Goal: Task Accomplishment & Management: Manage account settings

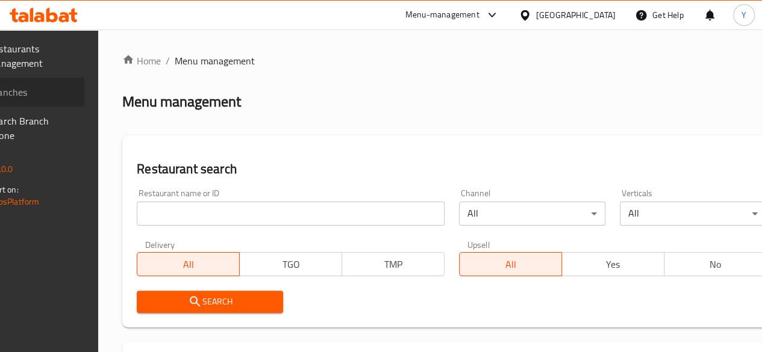
click at [75, 90] on span "Branches" at bounding box center [32, 92] width 86 height 14
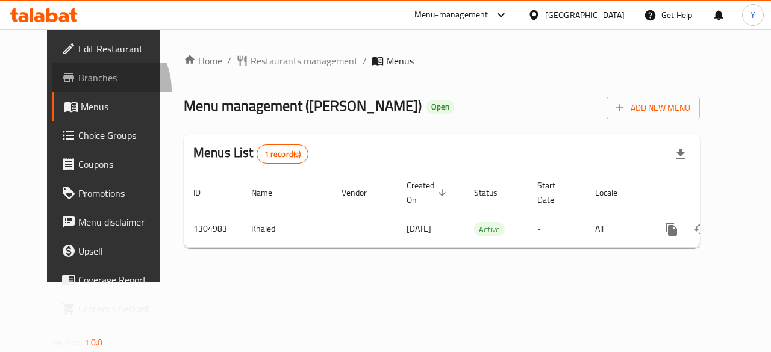
click at [52, 90] on link "Branches" at bounding box center [114, 77] width 124 height 29
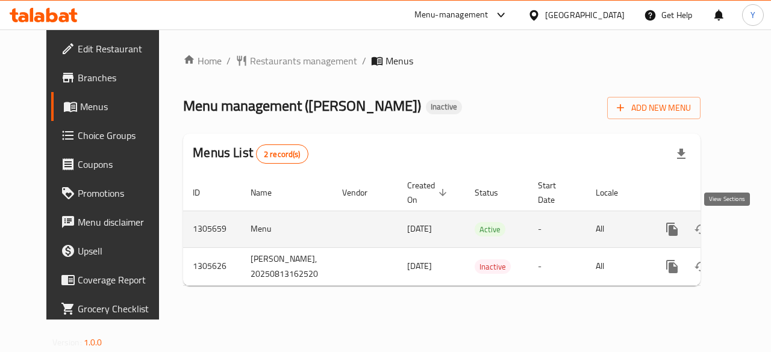
click at [754, 230] on icon "enhanced table" at bounding box center [759, 229] width 11 height 11
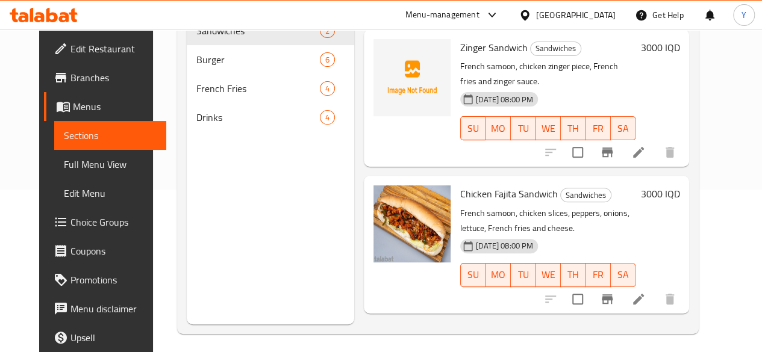
scroll to position [169, 0]
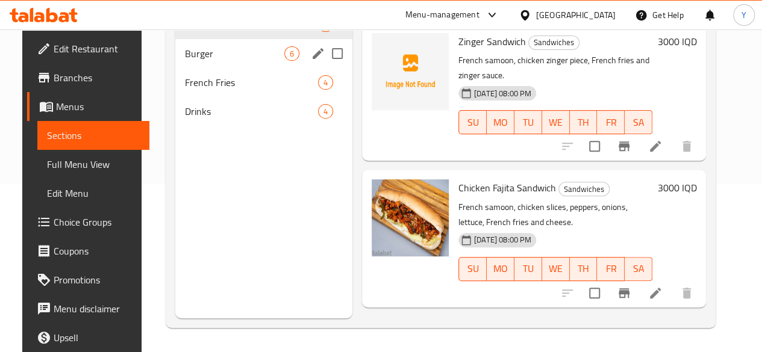
click at [227, 63] on div "Burger 6" at bounding box center [263, 53] width 177 height 29
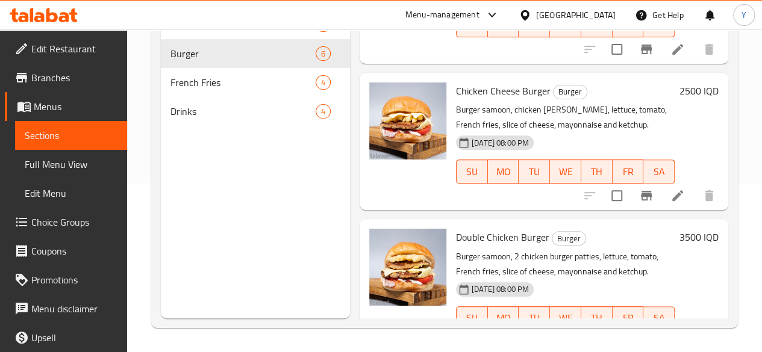
scroll to position [575, 0]
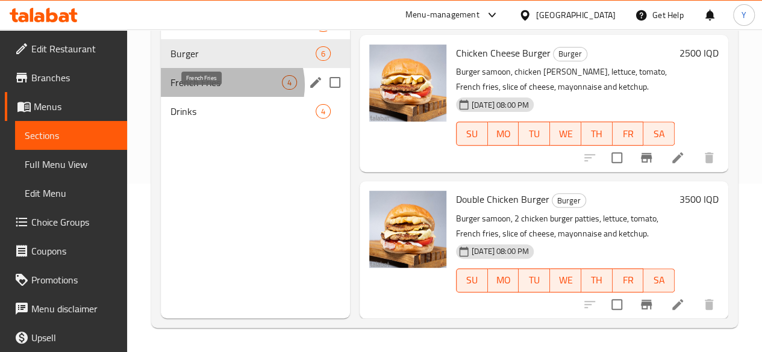
click at [228, 90] on span "French Fries" at bounding box center [225, 82] width 111 height 14
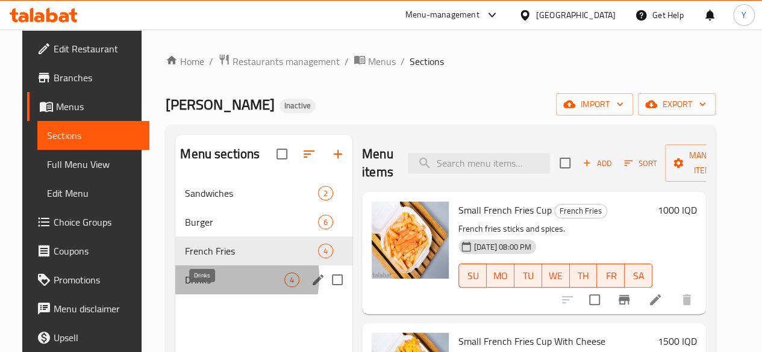
click at [204, 287] on span "Drinks" at bounding box center [234, 280] width 99 height 14
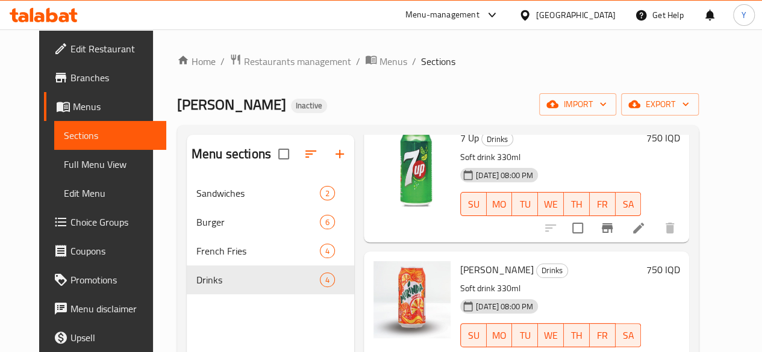
scroll to position [169, 0]
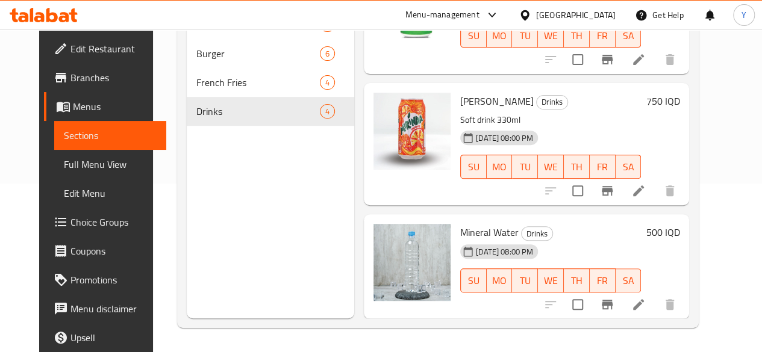
click at [655, 308] on li at bounding box center [639, 305] width 34 height 22
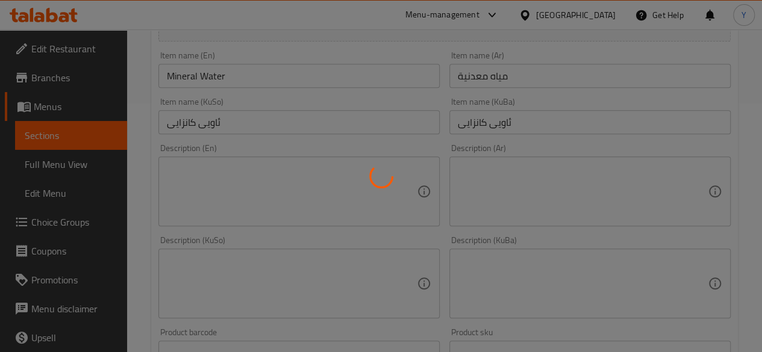
scroll to position [249, 0]
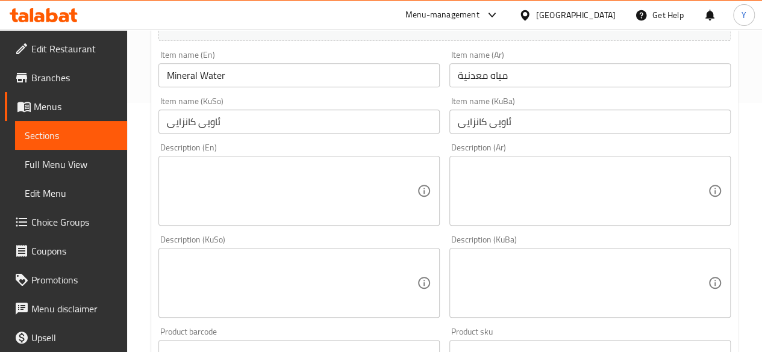
click at [281, 179] on textarea at bounding box center [292, 191] width 250 height 57
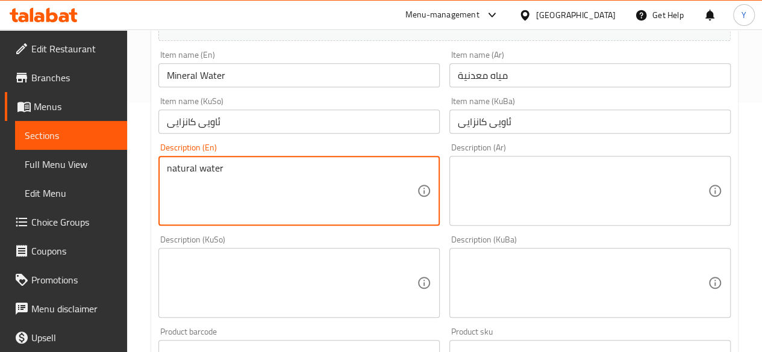
type textarea "natural water"
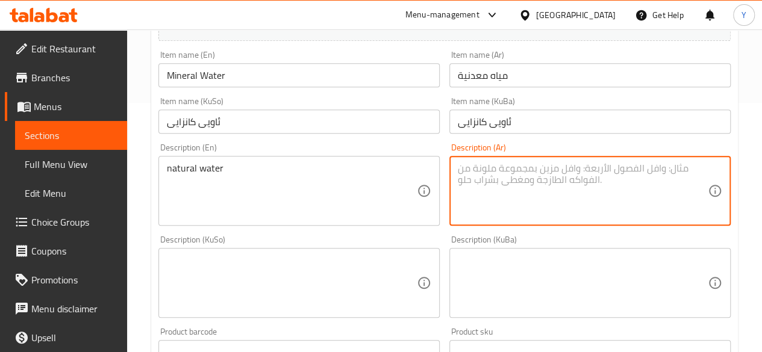
click at [564, 177] on textarea at bounding box center [583, 191] width 250 height 57
type textarea "l"
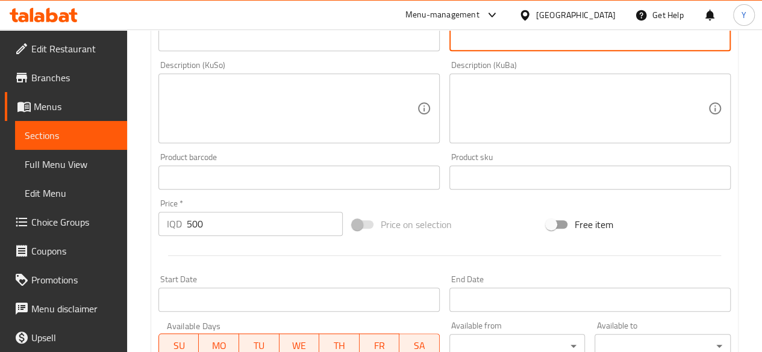
scroll to position [655, 0]
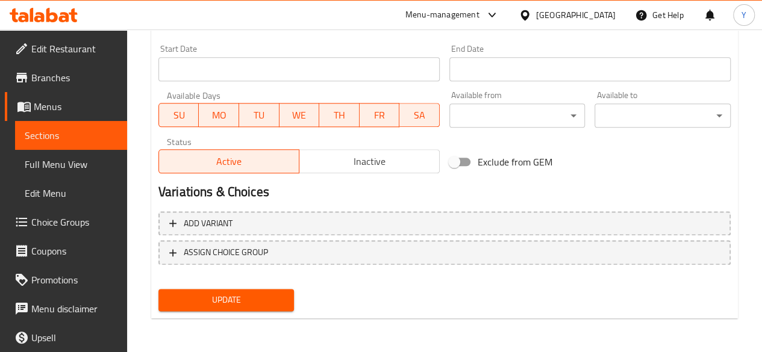
type textarea "مياه طبيعية"
click at [216, 295] on span "Update" at bounding box center [226, 300] width 117 height 15
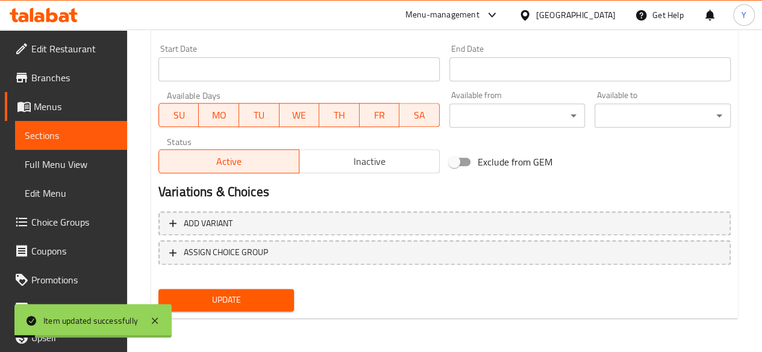
click at [216, 295] on span "Update" at bounding box center [226, 300] width 117 height 15
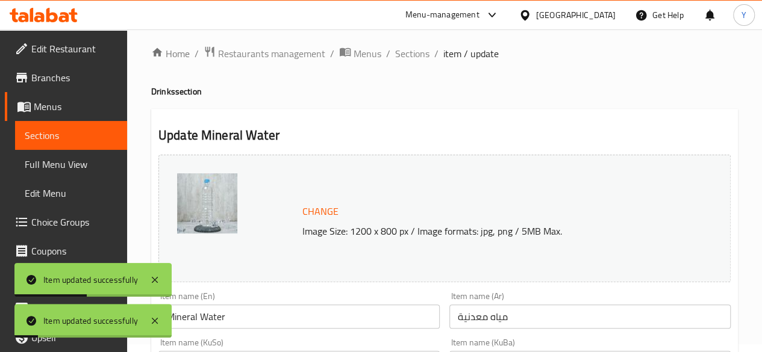
scroll to position [0, 0]
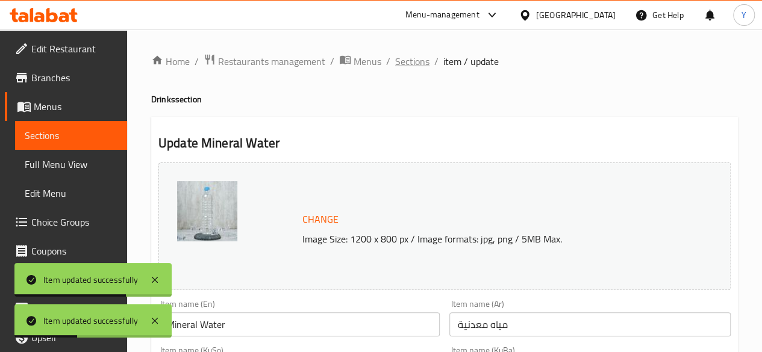
click at [404, 63] on span "Sections" at bounding box center [412, 61] width 34 height 14
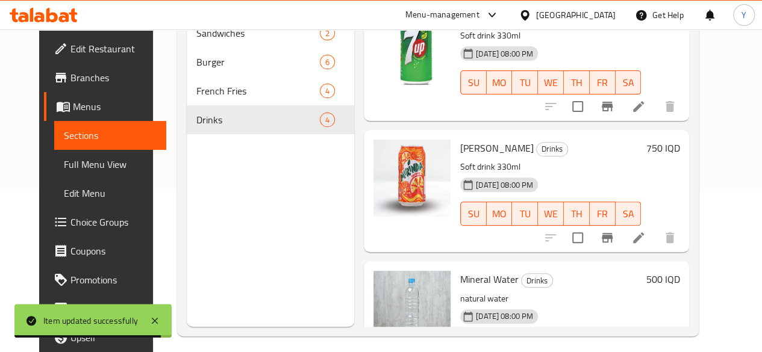
scroll to position [161, 0]
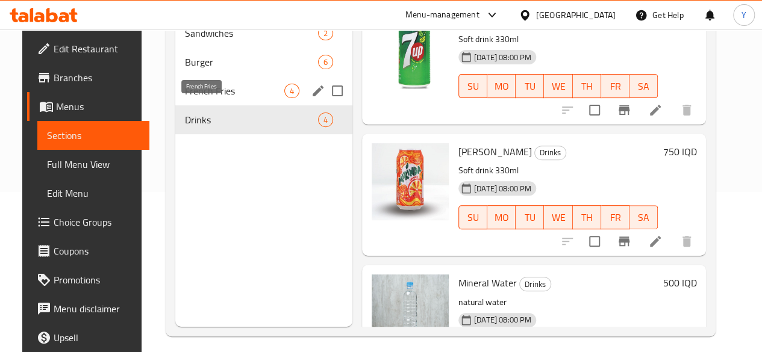
click at [217, 98] on span "French Fries" at bounding box center [234, 91] width 99 height 14
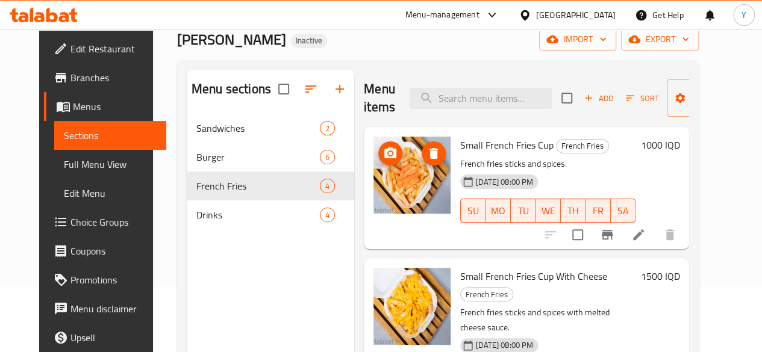
scroll to position [58, 0]
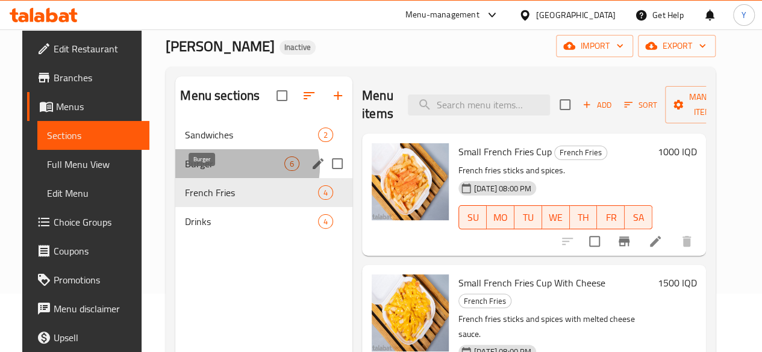
click at [227, 171] on span "Burger" at bounding box center [234, 164] width 99 height 14
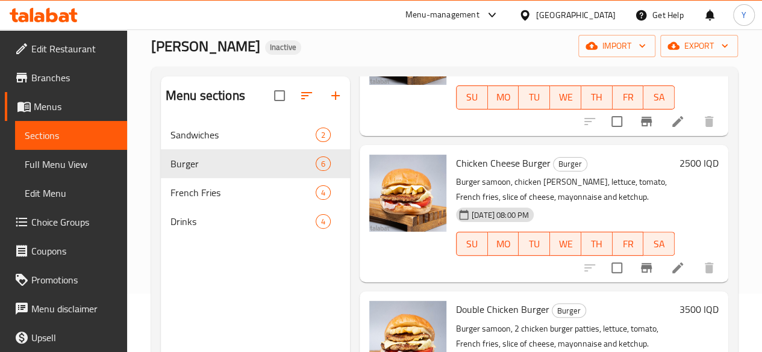
scroll to position [169, 0]
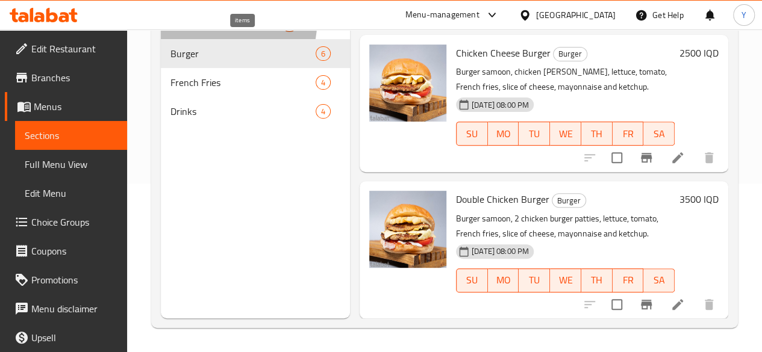
click at [283, 31] on span "2" at bounding box center [290, 24] width 14 height 11
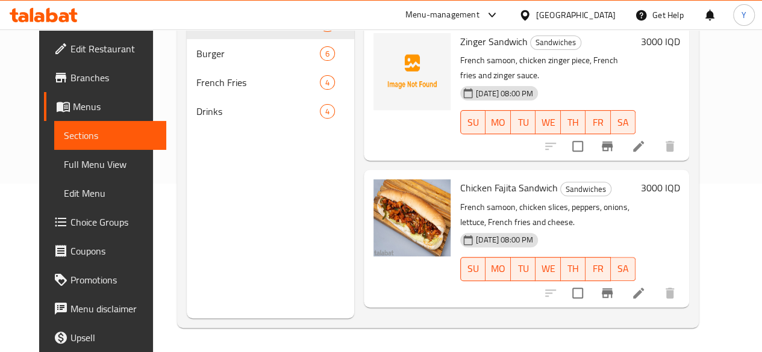
scroll to position [142, 0]
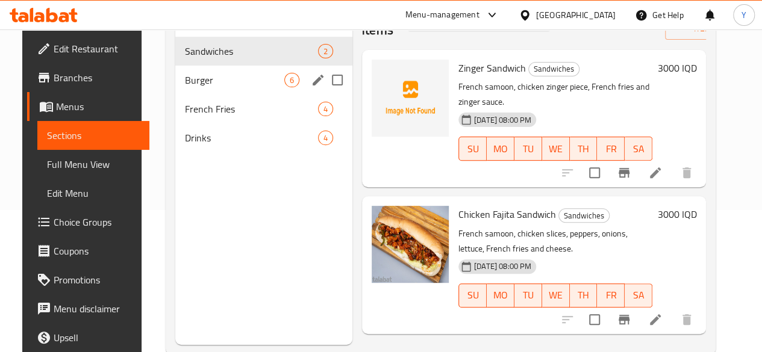
click at [234, 88] on div "Burger 6" at bounding box center [263, 80] width 177 height 29
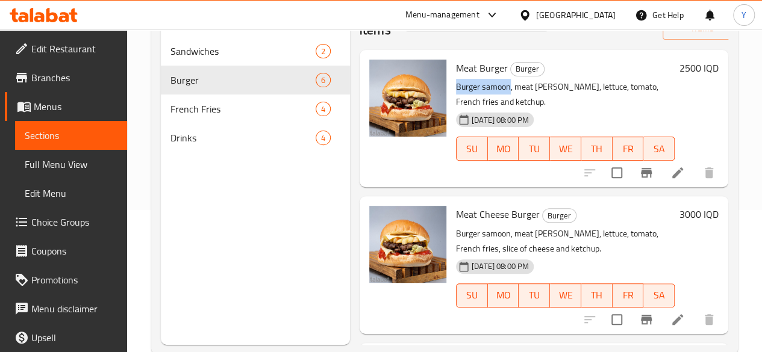
drag, startPoint x: 408, startPoint y: 85, endPoint x: 464, endPoint y: 85, distance: 56.0
click at [464, 85] on div "Meat Burger Burger Burger samoon, meat burger patty, lettuce, tomato, French fr…" at bounding box center [565, 119] width 228 height 128
copy p "Burger samoon"
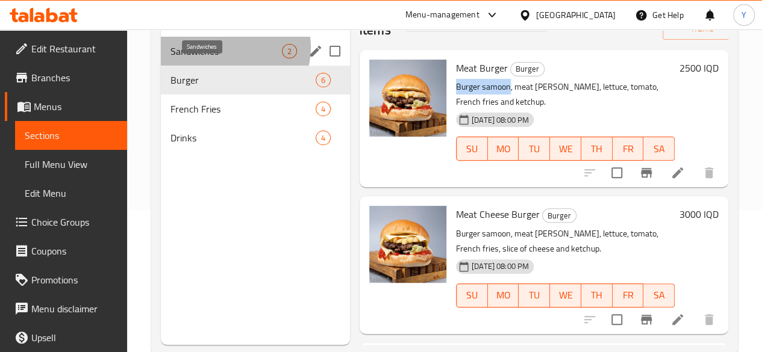
click at [234, 58] on span "Sandwiches" at bounding box center [225, 51] width 111 height 14
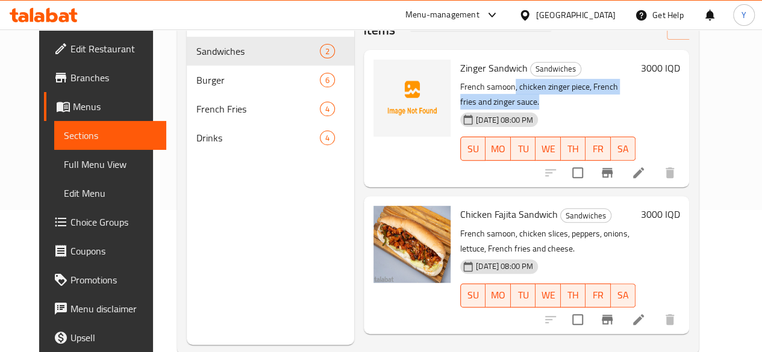
drag, startPoint x: 461, startPoint y: 87, endPoint x: 648, endPoint y: 89, distance: 186.1
click at [636, 89] on p "French samoon, chicken zinger piece, French fries and zinger sauce." at bounding box center [547, 95] width 175 height 30
copy p ", chicken zinger piece, French fries and zinger sauce."
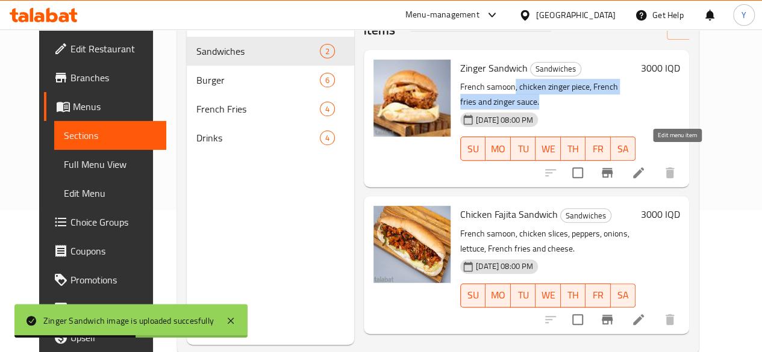
click at [646, 166] on icon at bounding box center [638, 173] width 14 height 14
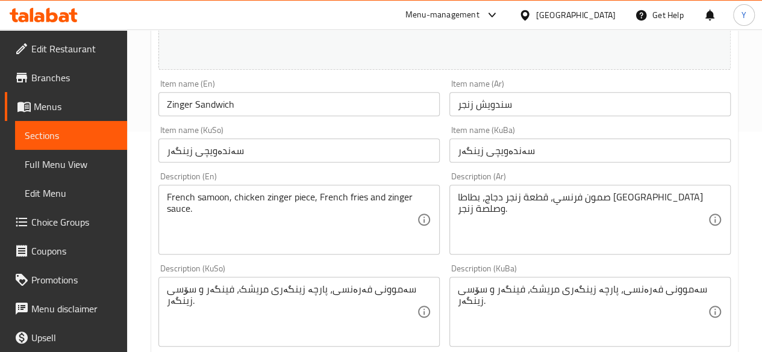
scroll to position [252, 0]
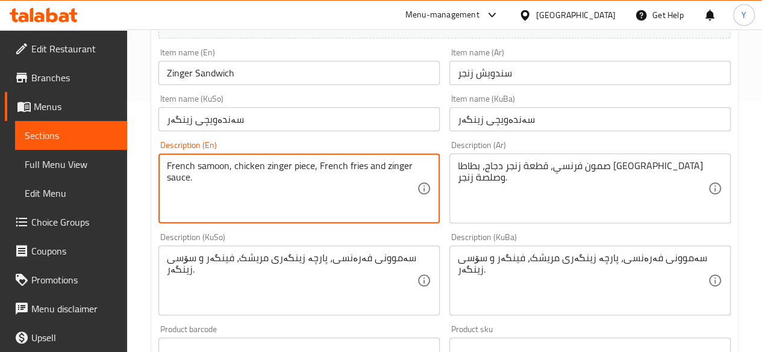
drag, startPoint x: 228, startPoint y: 167, endPoint x: 153, endPoint y: 168, distance: 74.7
paste textarea "Burger"
type textarea "Burger samoon, chicken zinger piece, French fries and zinger sauce."
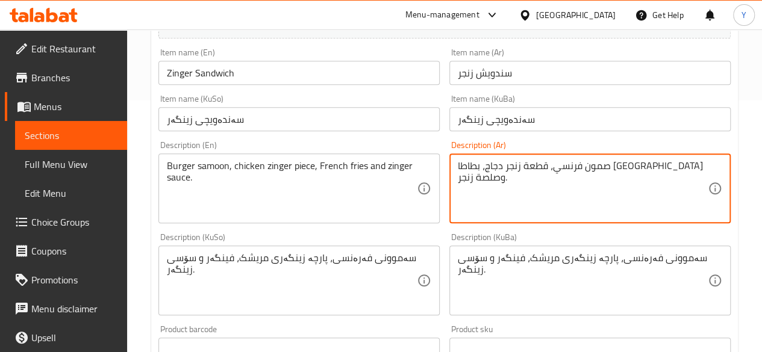
drag, startPoint x: 630, startPoint y: 164, endPoint x: 660, endPoint y: 168, distance: 29.7
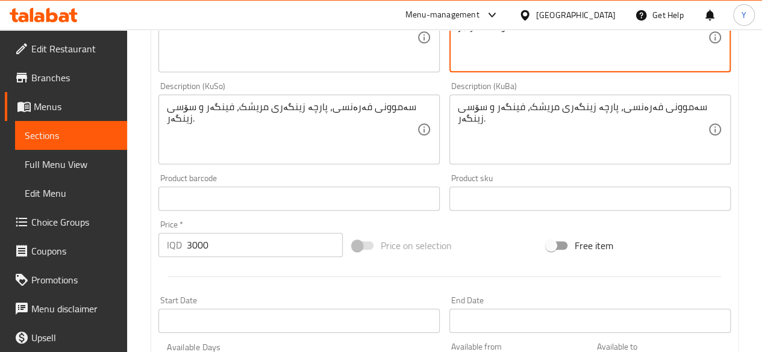
scroll to position [404, 0]
type textarea "صمون بركر، قطعة زنجر دجاج، بطاطا مقلية وصلصة زنجر."
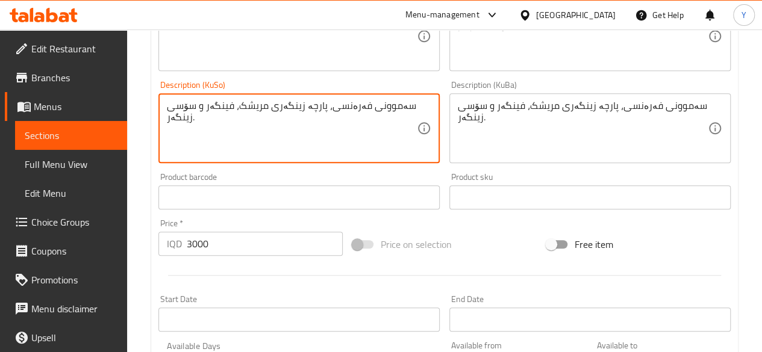
drag, startPoint x: 323, startPoint y: 105, endPoint x: 357, endPoint y: 109, distance: 33.9
paste textarea "بۆرگەر"
type textarea "سەموونی بۆرگەر، پارچە زینگەری مریشک، فینگەر و سۆسی زینگەر."
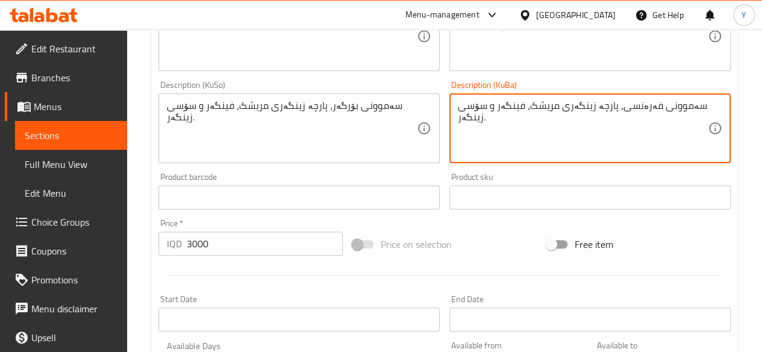
drag, startPoint x: 616, startPoint y: 111, endPoint x: 648, endPoint y: 111, distance: 31.9
paste textarea "بۆرگەر"
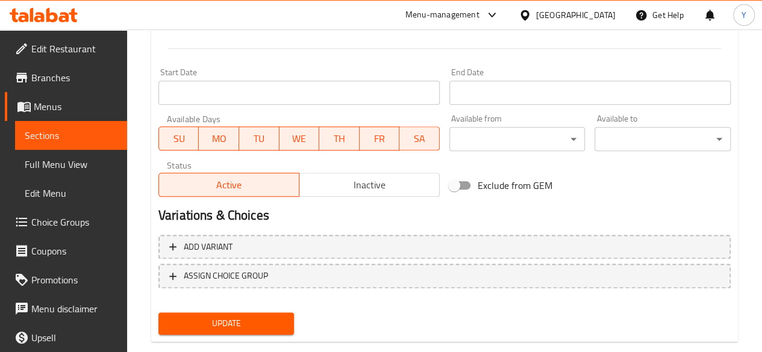
scroll to position [655, 0]
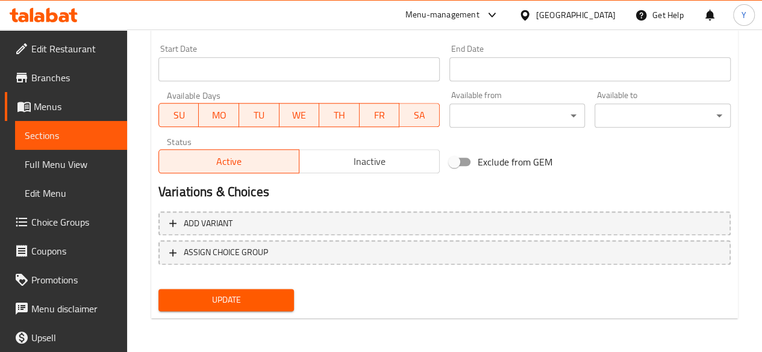
type textarea "سەموونی بۆرگەر، پارچە زینگەری مریشک، فینگەر و سۆسی زینگەر."
click at [270, 301] on span "Update" at bounding box center [226, 300] width 117 height 15
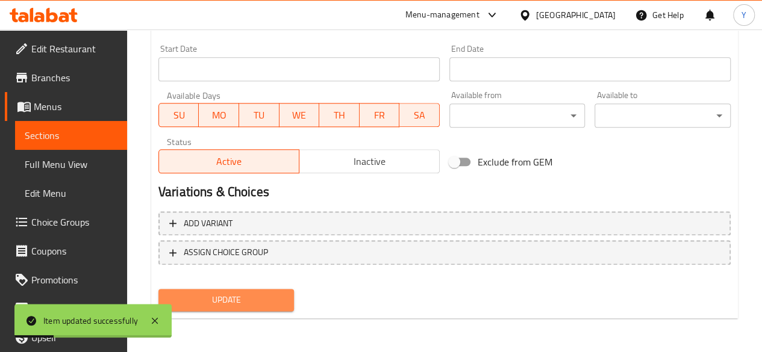
click at [272, 301] on span "Update" at bounding box center [226, 300] width 117 height 15
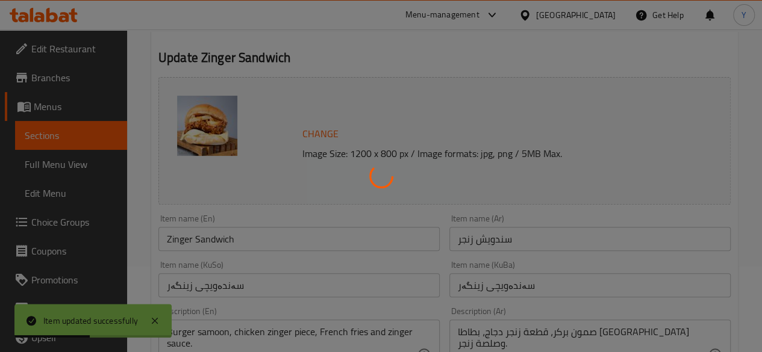
scroll to position [0, 0]
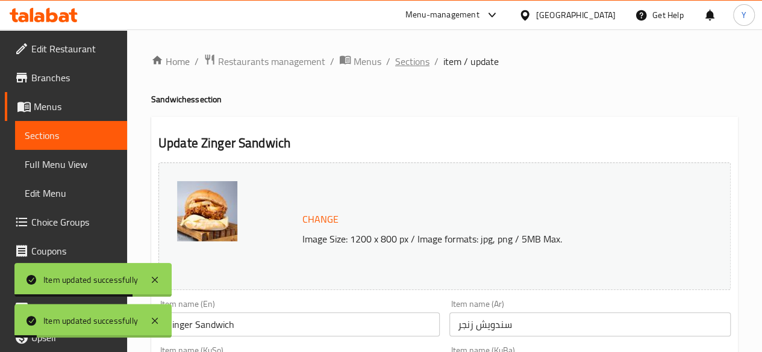
click at [415, 59] on span "Sections" at bounding box center [412, 61] width 34 height 14
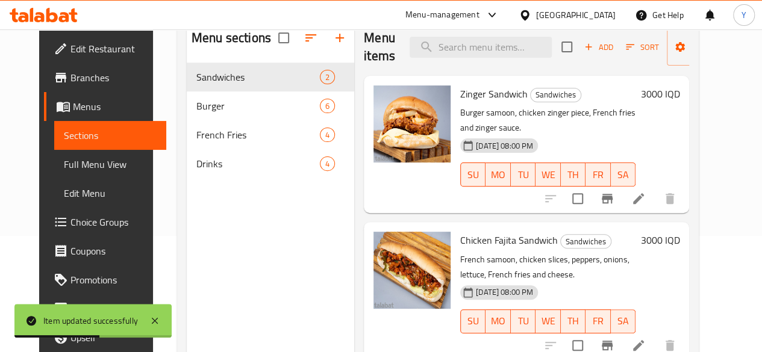
scroll to position [117, 0]
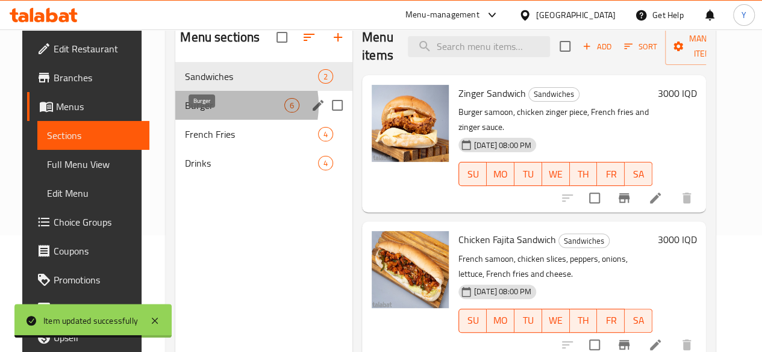
click at [211, 113] on span "Burger" at bounding box center [234, 105] width 99 height 14
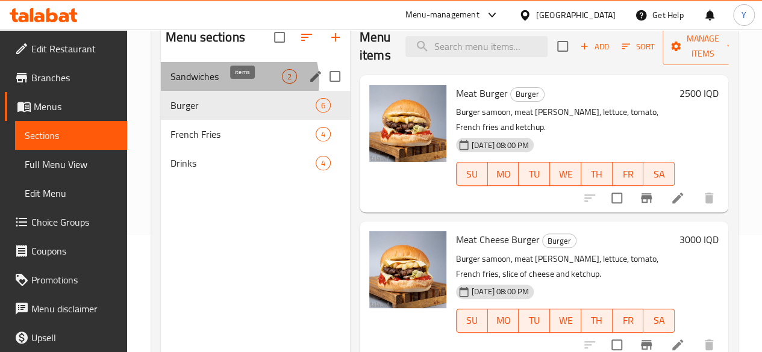
click at [283, 83] on span "2" at bounding box center [290, 76] width 14 height 11
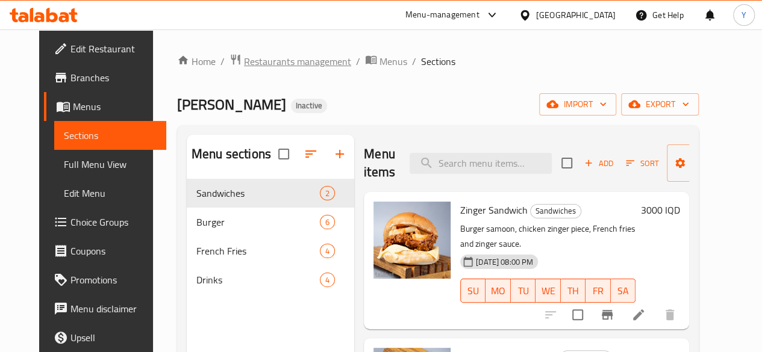
click at [296, 67] on span "Restaurants management" at bounding box center [297, 61] width 107 height 14
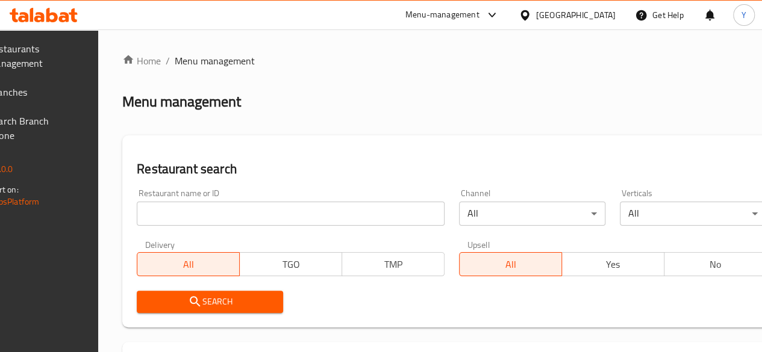
click at [231, 226] on div "Restaurant name or ID Restaurant name or ID" at bounding box center [291, 207] width 322 height 51
click at [234, 213] on input "search" at bounding box center [291, 214] width 308 height 24
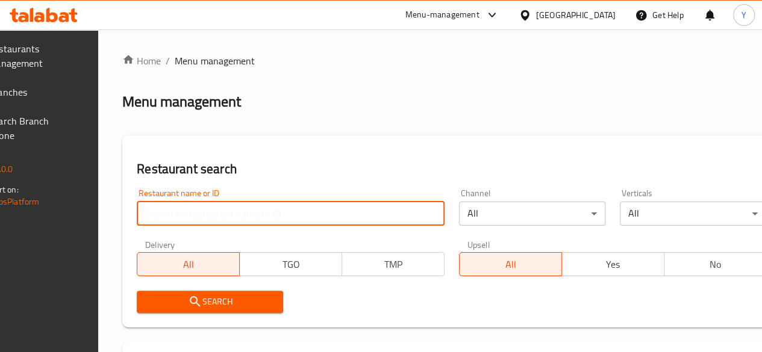
paste input "Aoeeely Yaaabe"
type input "Aoeeely Yaaabe"
click button "Search" at bounding box center [210, 302] width 146 height 22
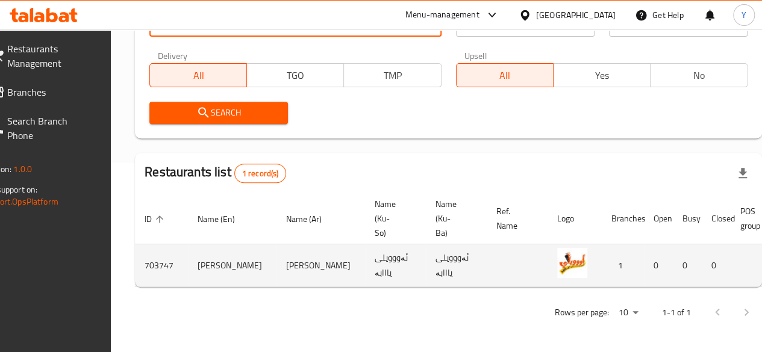
scroll to position [0, 120]
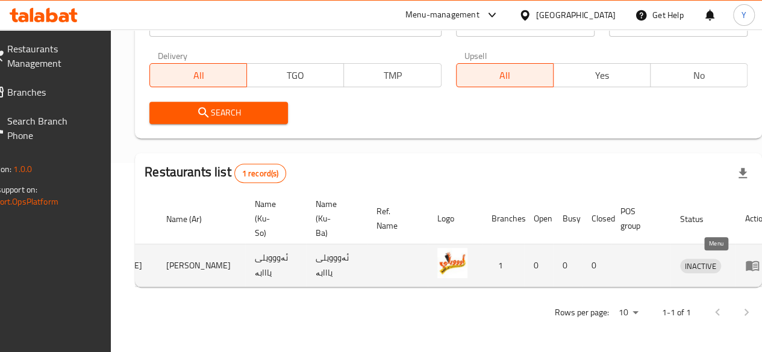
click at [745, 259] on link "enhanced table" at bounding box center [756, 265] width 22 height 14
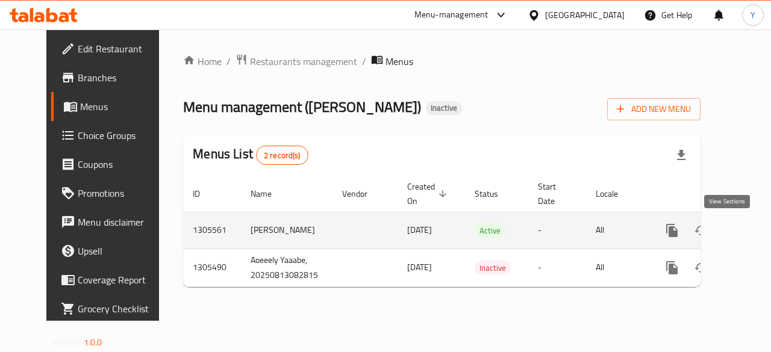
click at [752, 237] on icon "enhanced table" at bounding box center [759, 230] width 14 height 14
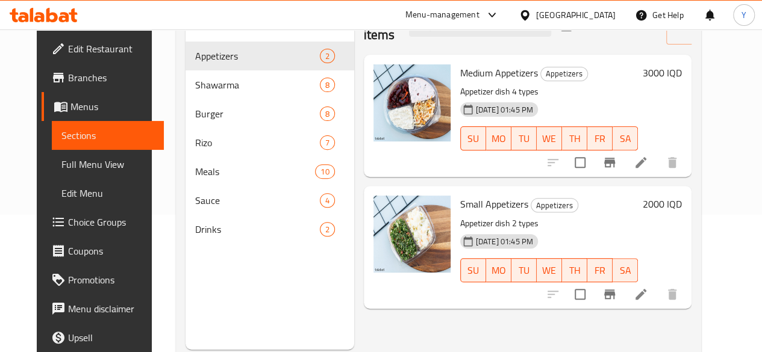
scroll to position [151, 0]
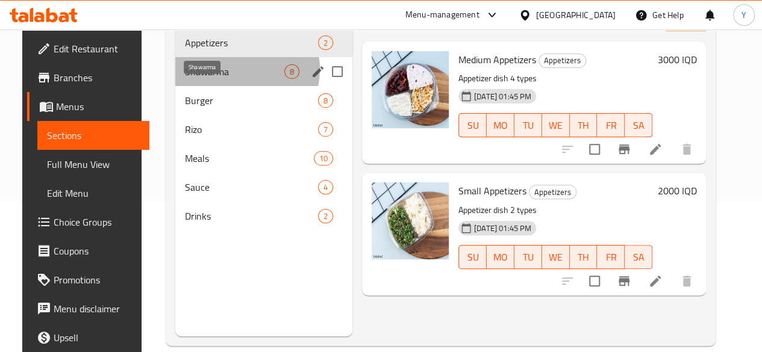
click at [225, 79] on span "Shawarma" at bounding box center [234, 71] width 99 height 14
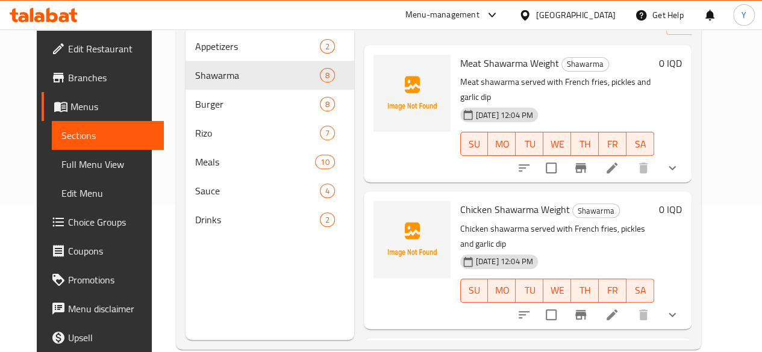
scroll to position [146, 0]
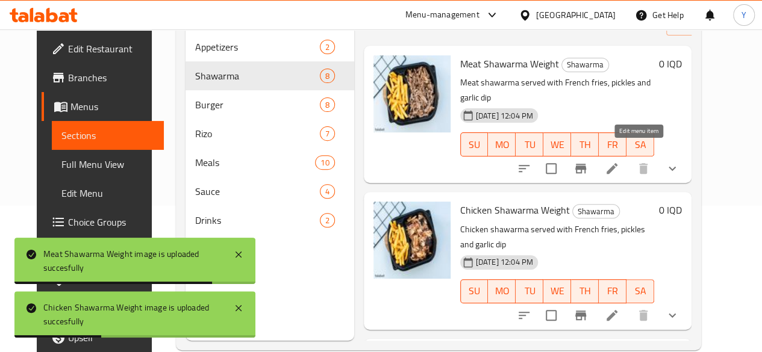
click at [619, 161] on icon at bounding box center [612, 168] width 14 height 14
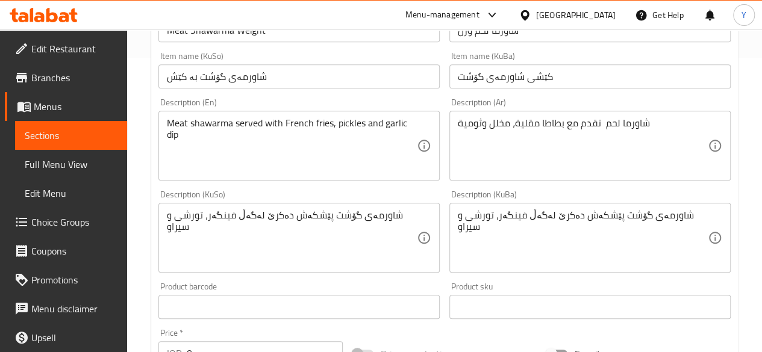
scroll to position [297, 0]
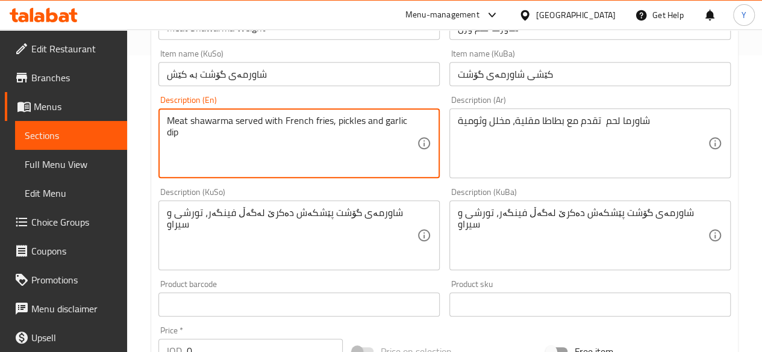
drag, startPoint x: 233, startPoint y: 119, endPoint x: 330, endPoint y: 121, distance: 97.6
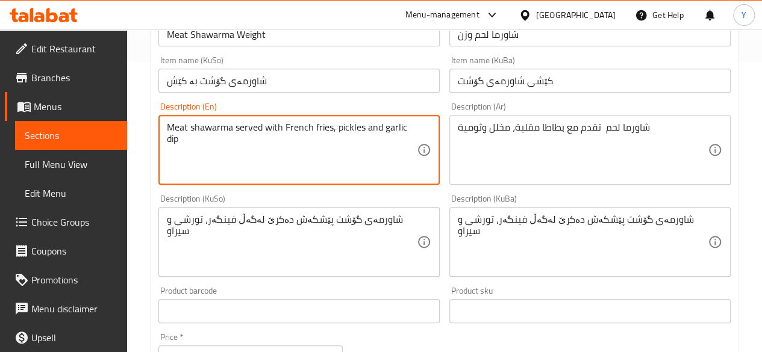
scroll to position [290, 0]
type textarea "Meat shawarma served with French fries, pickles and garlic dip"
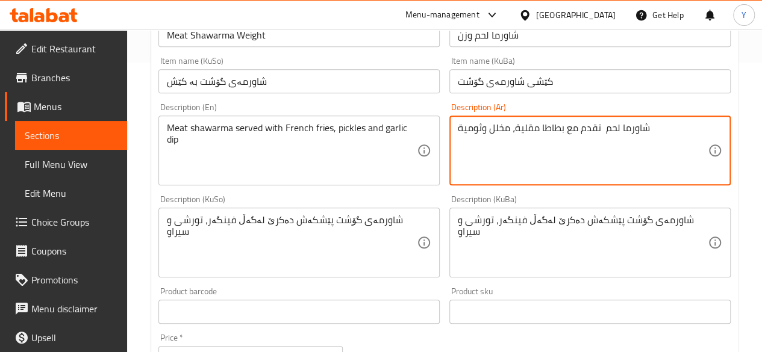
click at [562, 140] on textarea "شاورما لحم تقدم مع بطاطا مقلية، مخلل وثومية" at bounding box center [583, 150] width 250 height 57
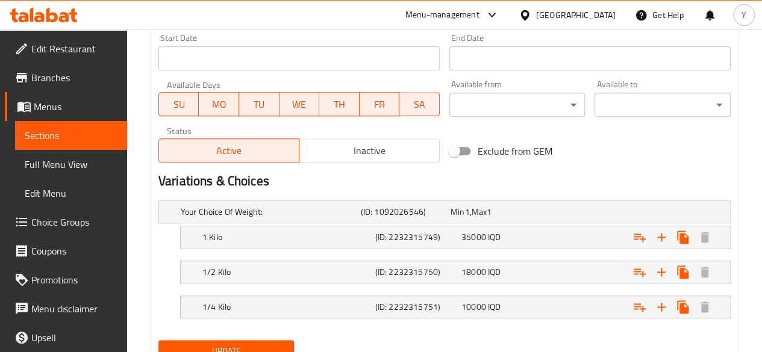
scroll to position [714, 0]
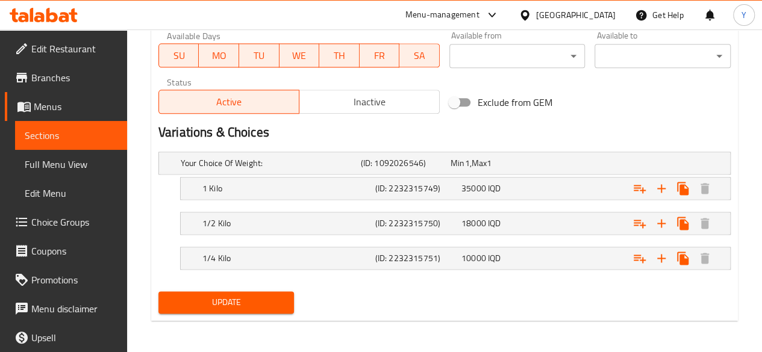
click at [282, 302] on span "Update" at bounding box center [226, 302] width 117 height 15
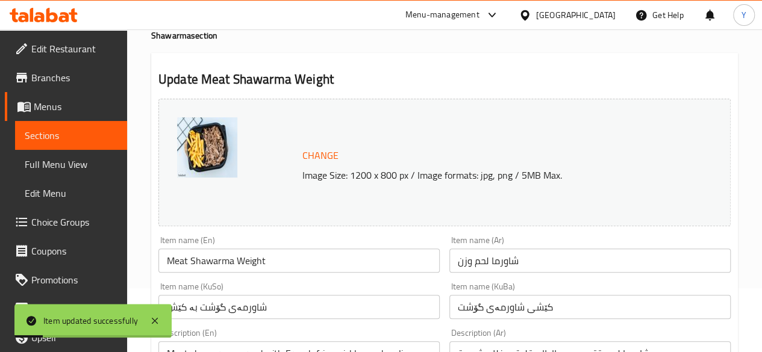
scroll to position [0, 0]
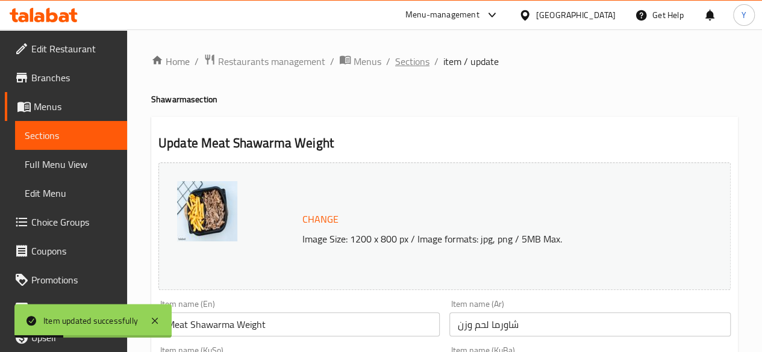
click at [420, 57] on span "Sections" at bounding box center [412, 61] width 34 height 14
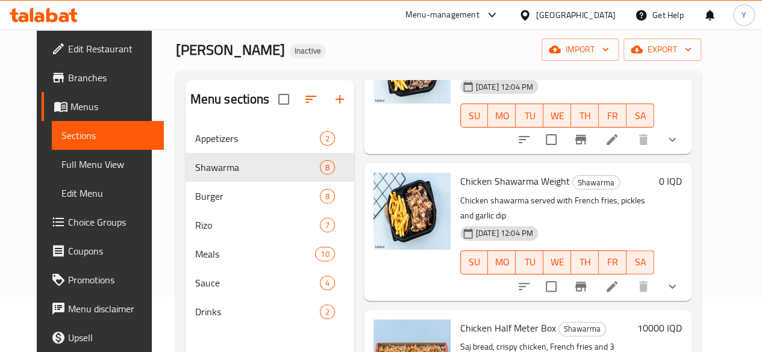
scroll to position [130, 0]
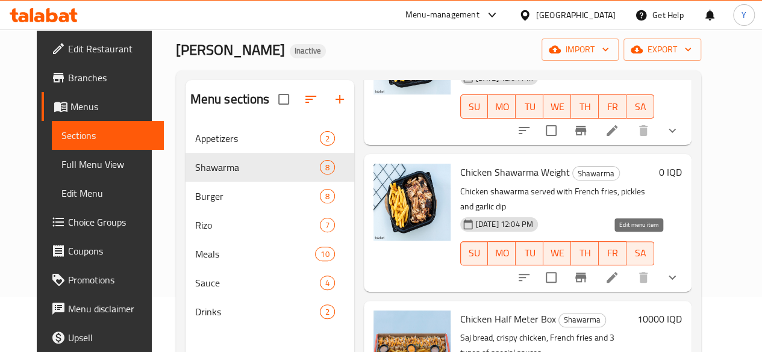
click at [619, 270] on icon at bounding box center [612, 277] width 14 height 14
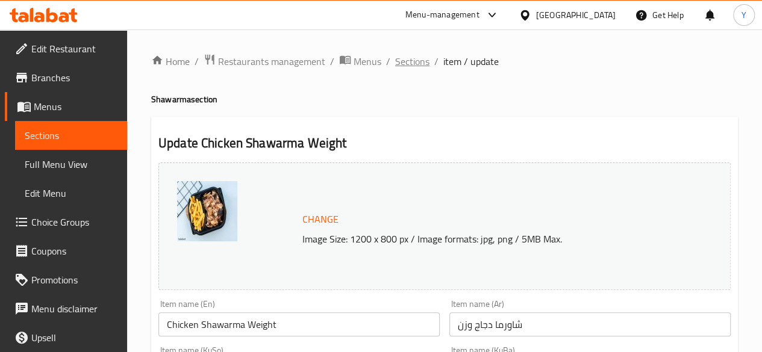
click at [417, 60] on span "Sections" at bounding box center [412, 61] width 34 height 14
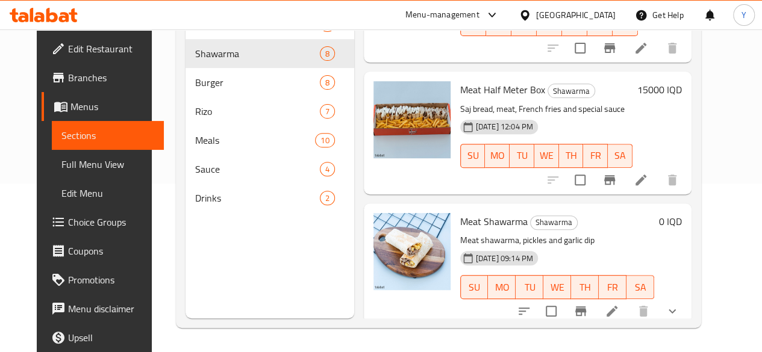
scroll to position [748, 0]
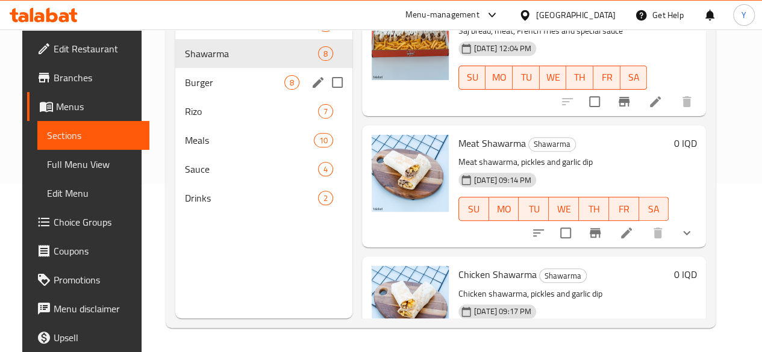
click at [252, 97] on div "Burger 8" at bounding box center [263, 82] width 177 height 29
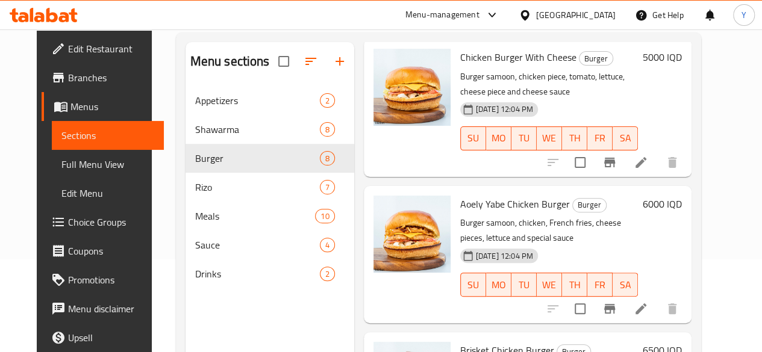
scroll to position [169, 0]
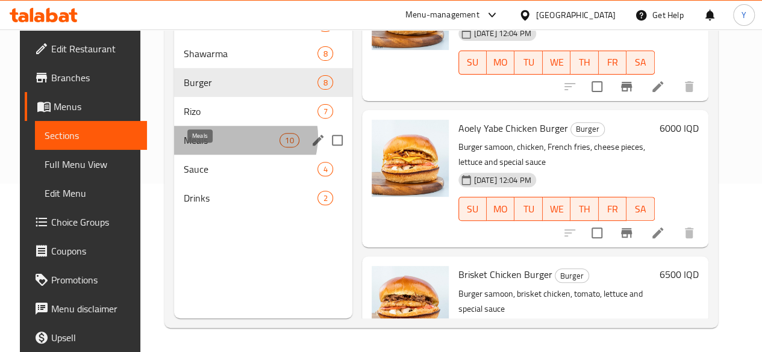
click at [228, 148] on span "Meals" at bounding box center [232, 140] width 96 height 14
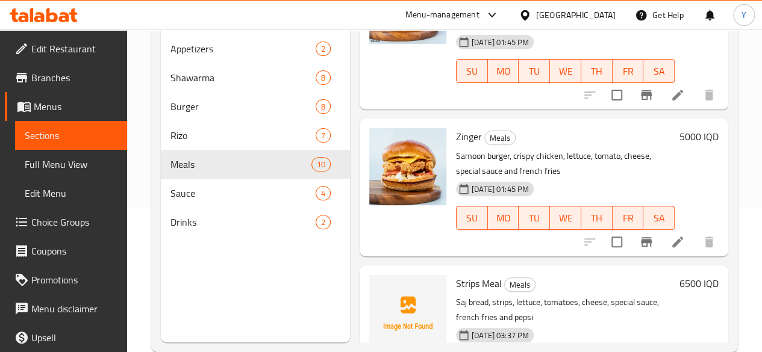
scroll to position [169, 0]
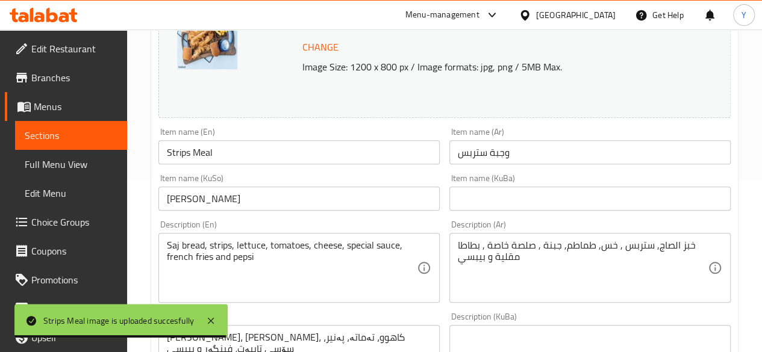
scroll to position [173, 0]
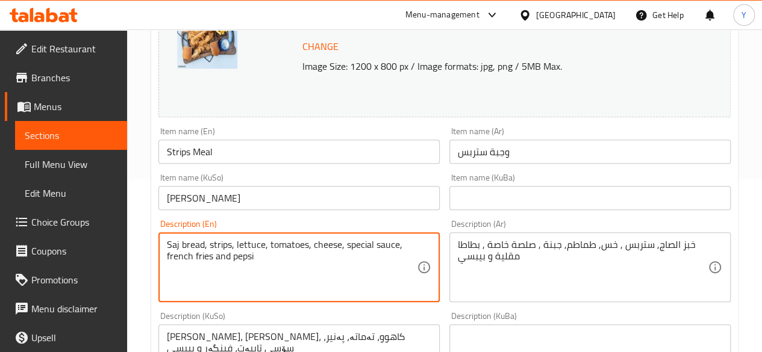
drag, startPoint x: 203, startPoint y: 242, endPoint x: 167, endPoint y: 244, distance: 36.2
click at [167, 244] on textarea "Saj bread, strips, lettuce, tomatoes, cheese, special sauce, french fries and p…" at bounding box center [292, 267] width 250 height 57
type textarea "French samoon, strips, lettuce, tomatoes, cheese, special sauce, french fries a…"
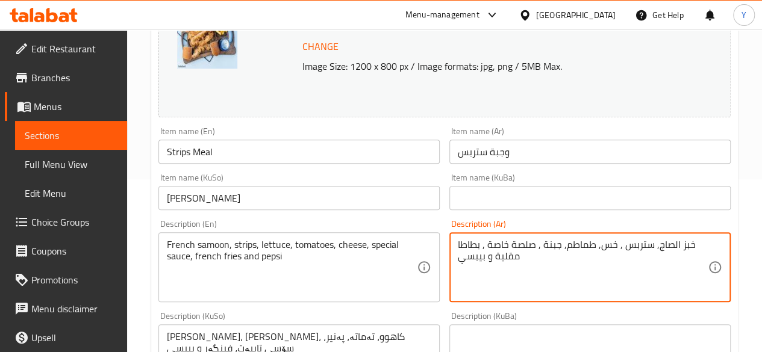
drag, startPoint x: 654, startPoint y: 243, endPoint x: 692, endPoint y: 244, distance: 38.0
click at [655, 244] on textarea "خبز الصاج, ستربس , خس, طماطم, جبنة , صلصة خاصة , بطاطا مقلية و بيبسي" at bounding box center [583, 267] width 250 height 57
drag, startPoint x: 655, startPoint y: 244, endPoint x: 688, endPoint y: 242, distance: 32.6
click at [688, 242] on textarea "خبز الصاج, ستربس , خس, طماطم, جبنة , صلصة خاصة , بطاطا مقلية و بيبسي" at bounding box center [583, 267] width 250 height 57
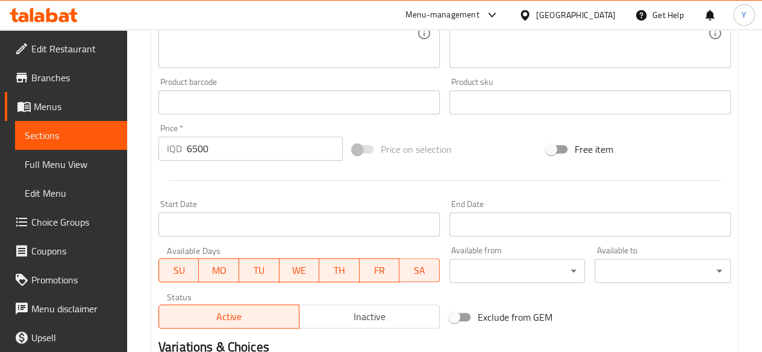
scroll to position [655, 0]
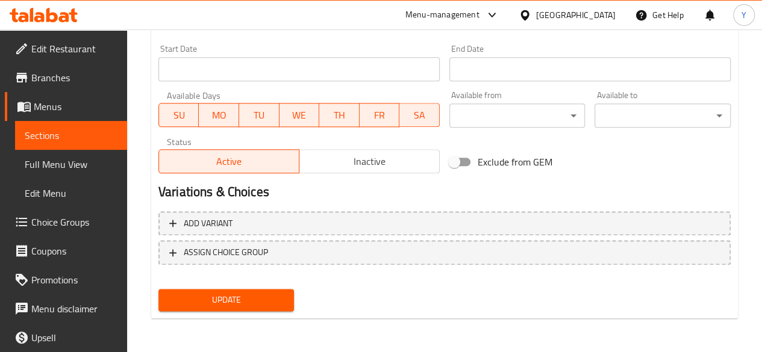
type textarea "صمون فرنسي, ستربس , خس, طماطم, جبنة , صلصة خاصة , بطاطا مقلية و بيبسي"
click at [284, 305] on span "Update" at bounding box center [226, 300] width 117 height 15
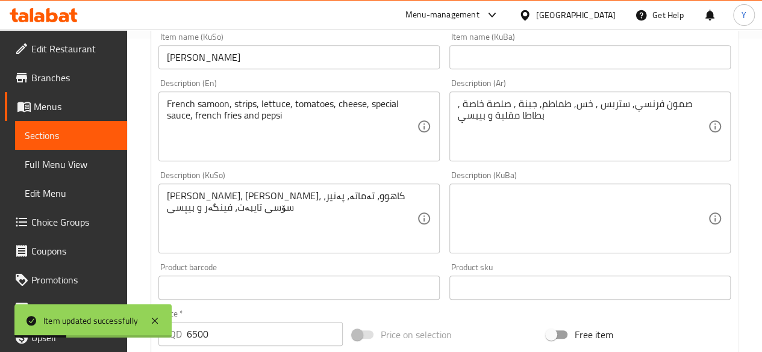
scroll to position [0, 0]
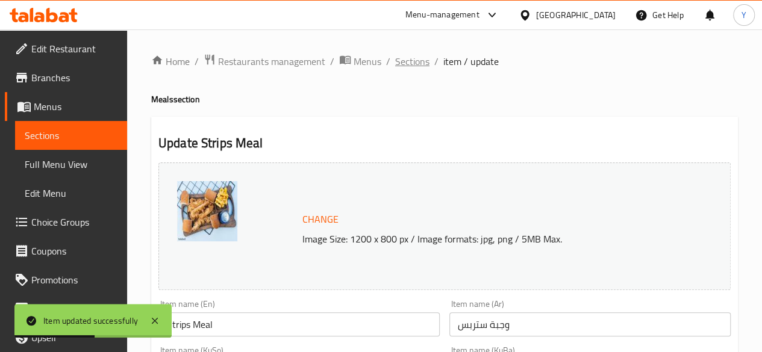
click at [417, 67] on span "Sections" at bounding box center [412, 61] width 34 height 14
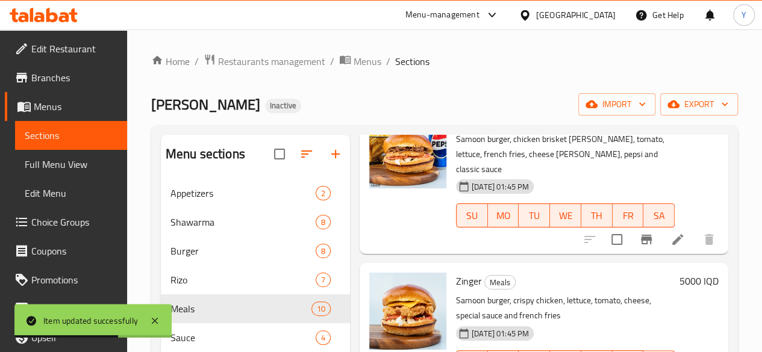
scroll to position [169, 0]
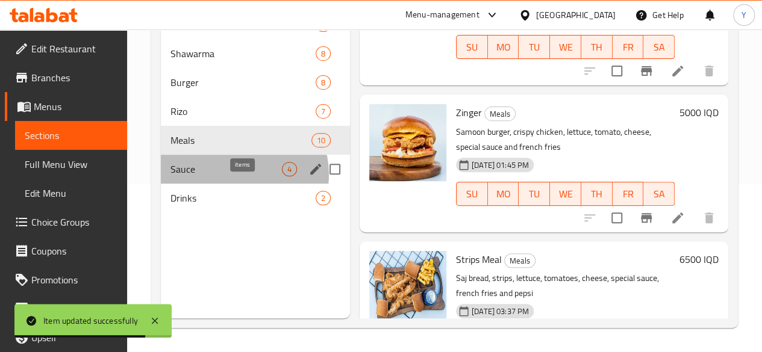
click at [283, 175] on span "4" at bounding box center [290, 169] width 14 height 11
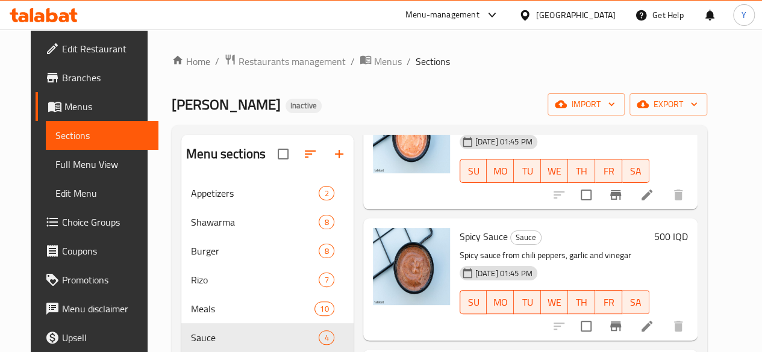
scroll to position [169, 0]
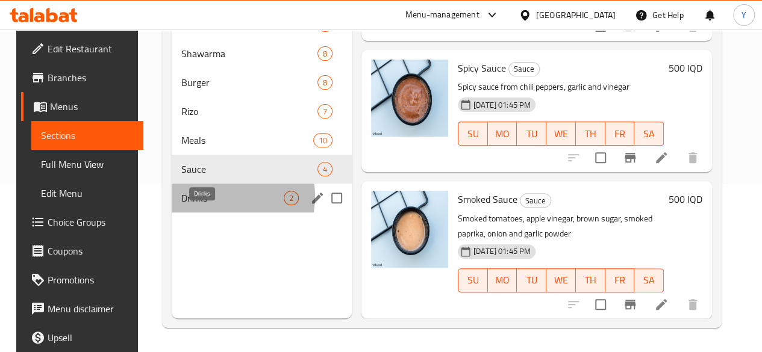
click at [215, 205] on span "Drinks" at bounding box center [232, 198] width 102 height 14
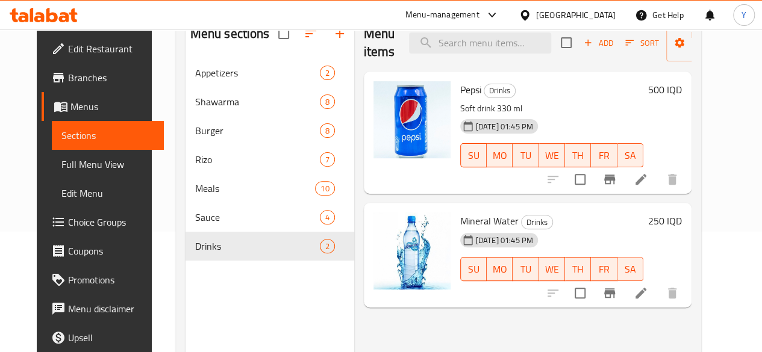
scroll to position [169, 0]
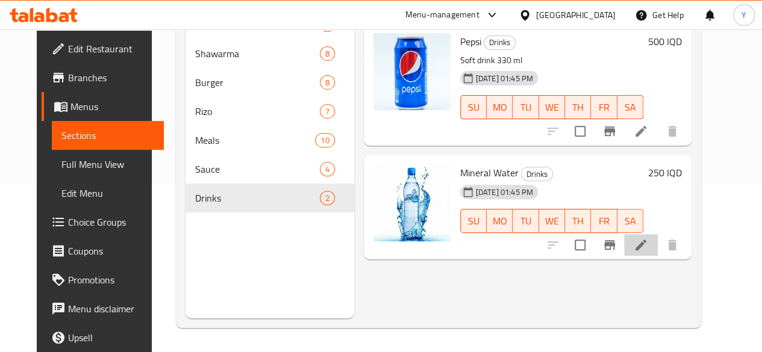
click at [658, 240] on li at bounding box center [641, 245] width 34 height 22
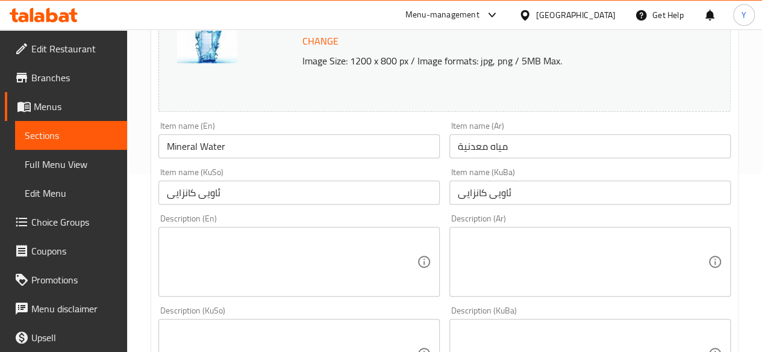
scroll to position [251, 0]
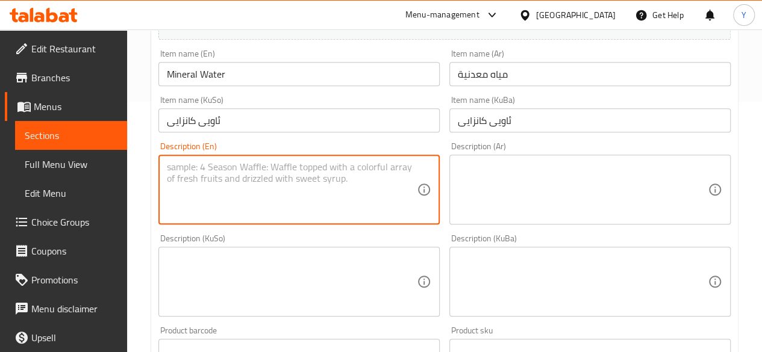
click at [287, 186] on textarea at bounding box center [292, 189] width 250 height 57
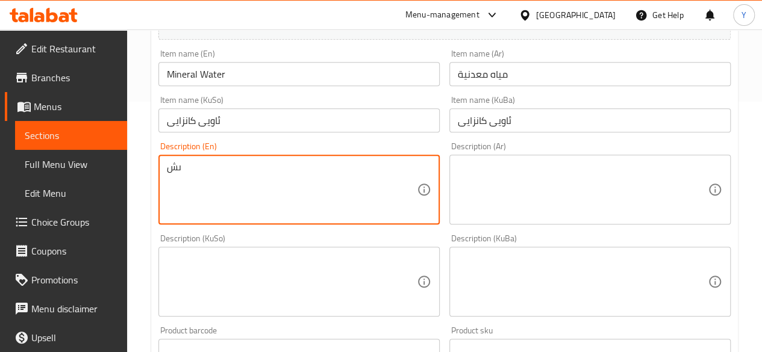
type textarea "ى"
type textarea "natural water"
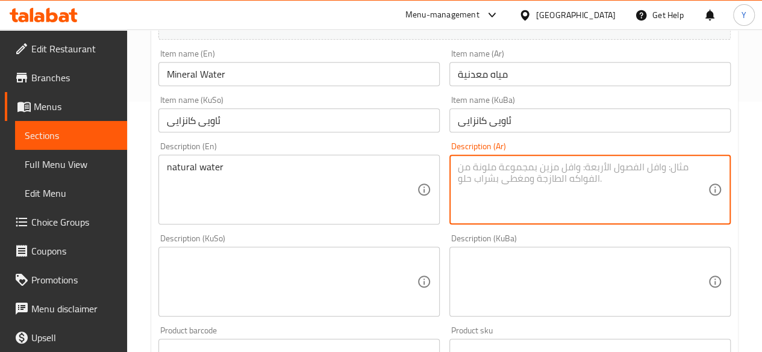
click at [516, 165] on textarea at bounding box center [583, 189] width 250 height 57
type textarea "l"
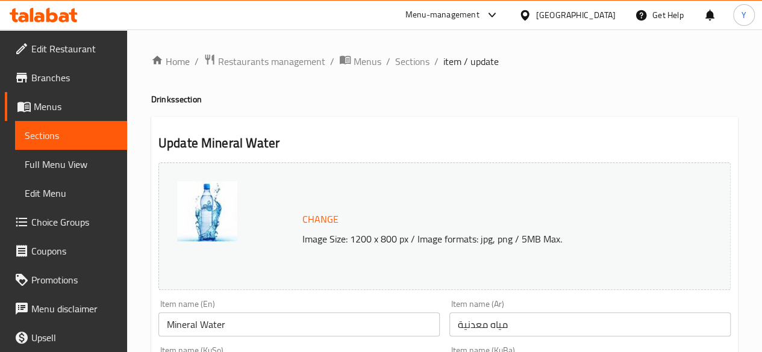
scroll to position [655, 0]
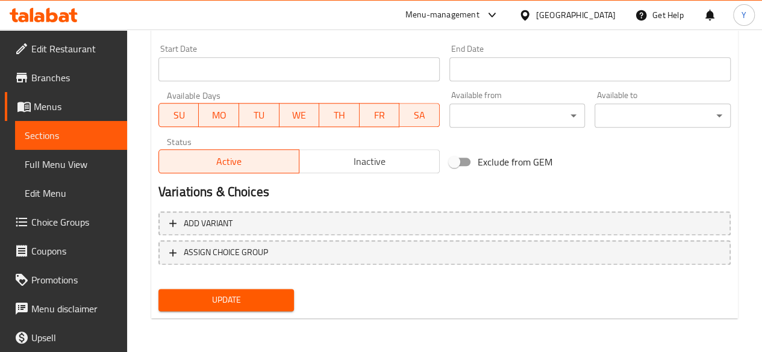
type textarea "مياه طبيعية"
click at [263, 309] on button "Update" at bounding box center [226, 300] width 136 height 22
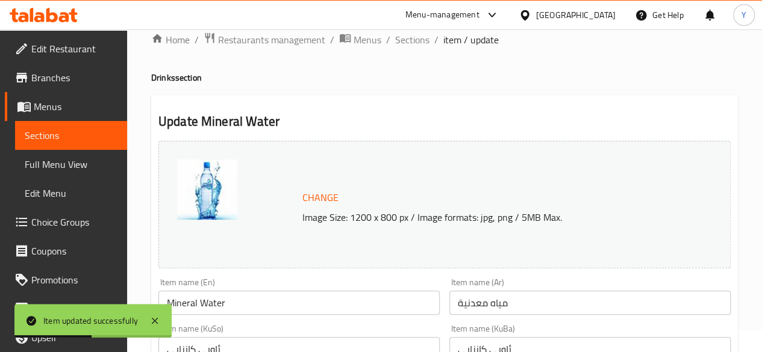
scroll to position [0, 0]
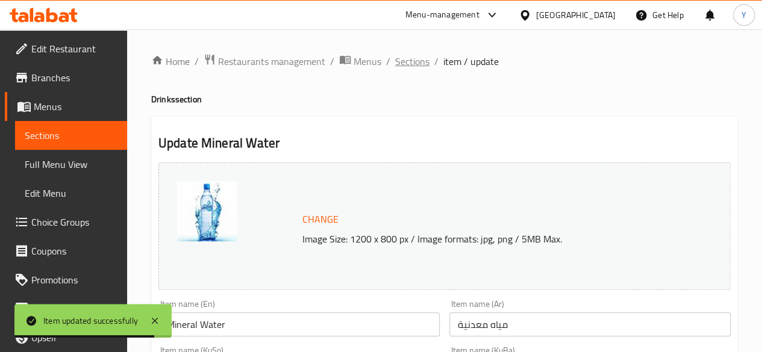
click at [416, 60] on span "Sections" at bounding box center [412, 61] width 34 height 14
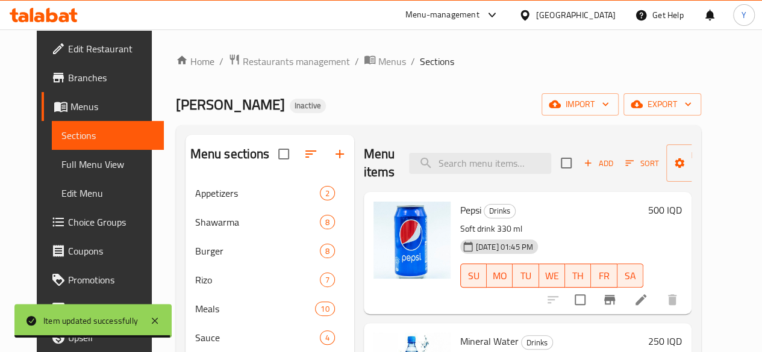
scroll to position [169, 0]
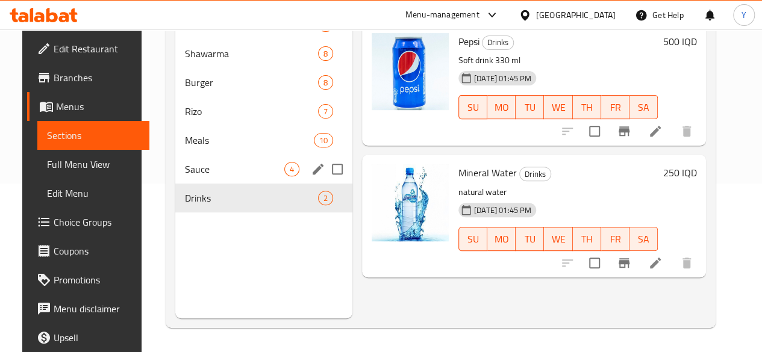
click at [285, 175] on span "4" at bounding box center [292, 169] width 14 height 11
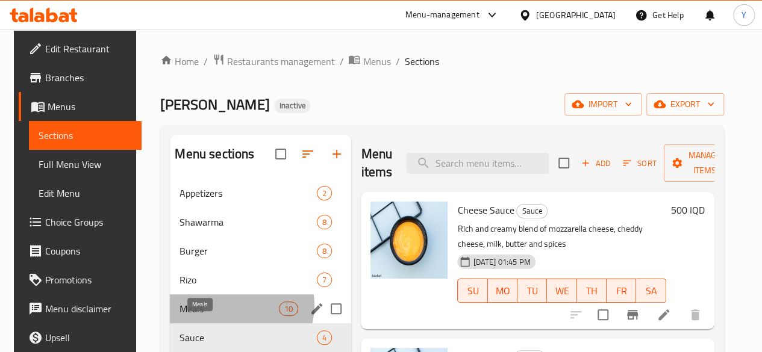
click at [228, 316] on span "Meals" at bounding box center [229, 309] width 99 height 14
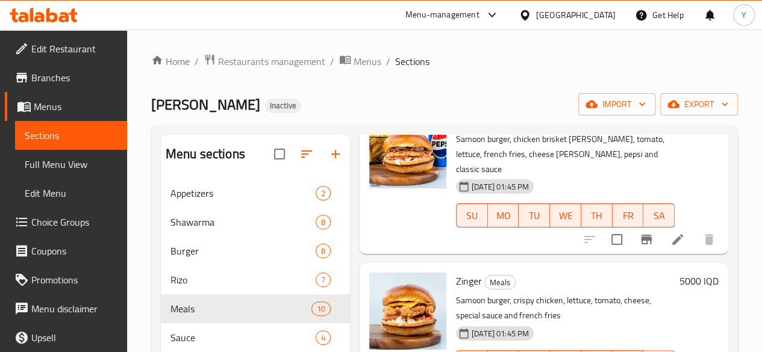
scroll to position [169, 0]
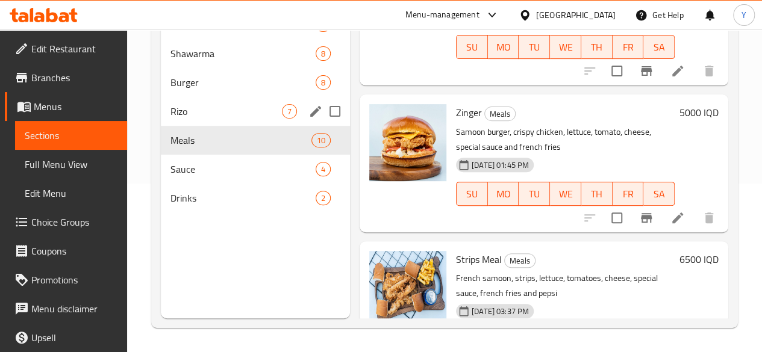
click at [283, 117] on span "7" at bounding box center [290, 111] width 14 height 11
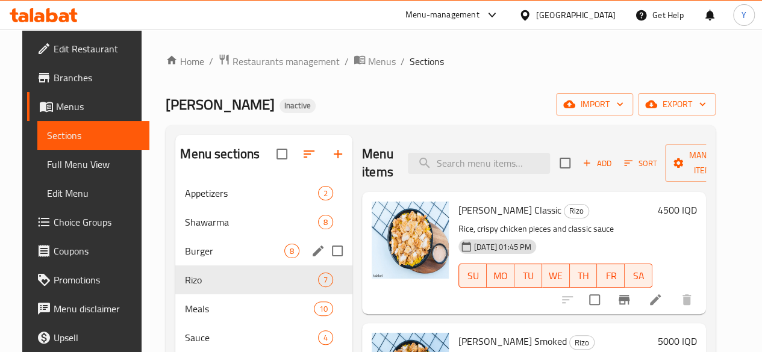
click at [284, 258] on div "8" at bounding box center [291, 251] width 15 height 14
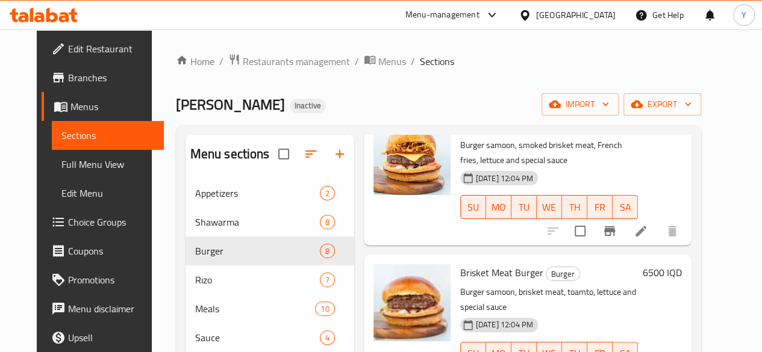
scroll to position [378, 0]
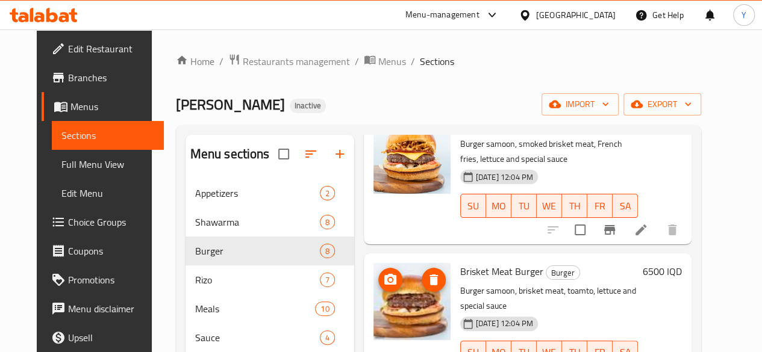
click at [422, 273] on span "delete image" at bounding box center [434, 280] width 24 height 14
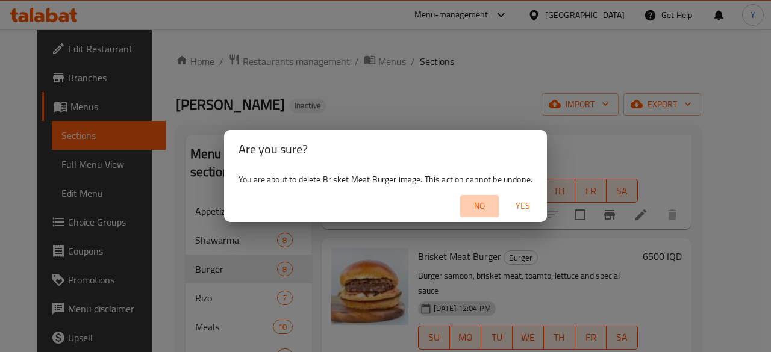
click at [477, 203] on span "No" at bounding box center [479, 206] width 29 height 15
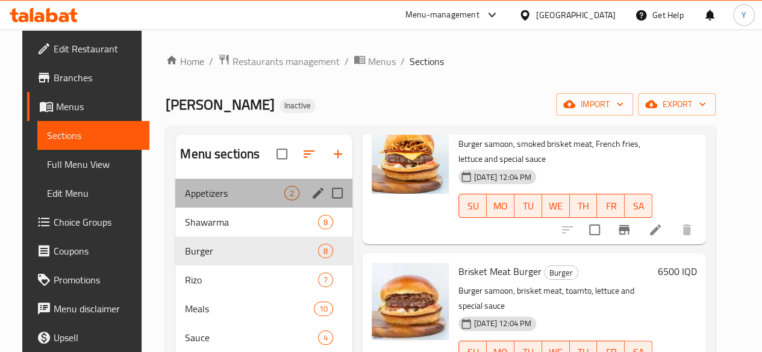
click at [260, 208] on div "Appetizers 2" at bounding box center [263, 193] width 177 height 29
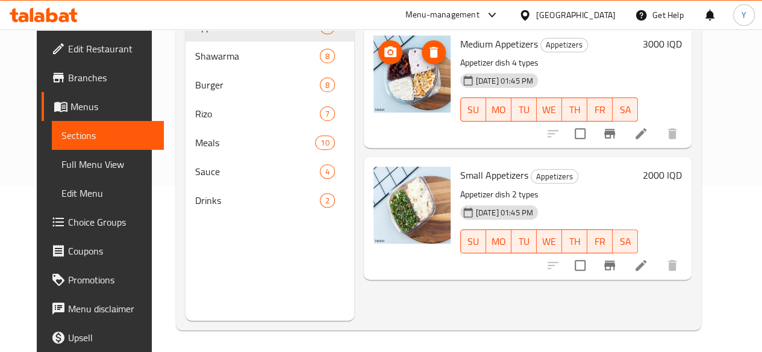
scroll to position [169, 0]
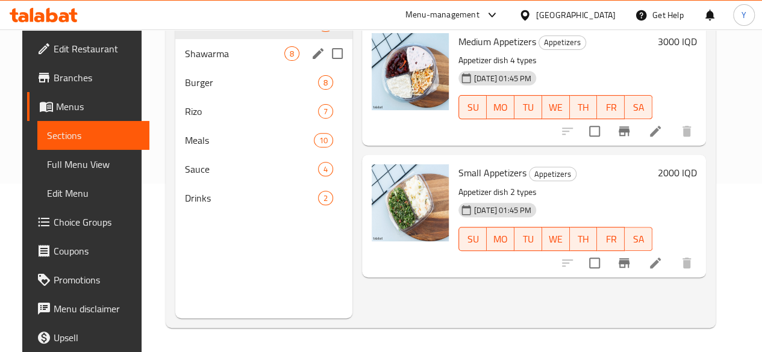
click at [227, 61] on span "Shawarma" at bounding box center [234, 53] width 99 height 14
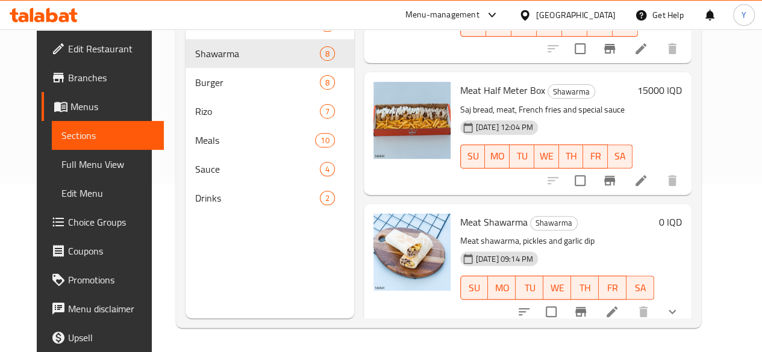
scroll to position [748, 0]
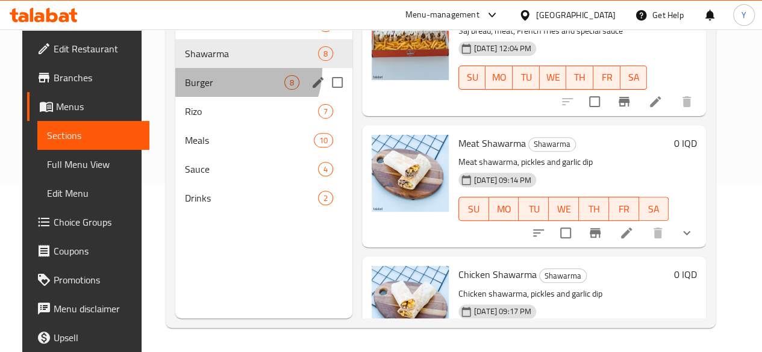
click at [214, 87] on div "Burger 8" at bounding box center [263, 82] width 177 height 29
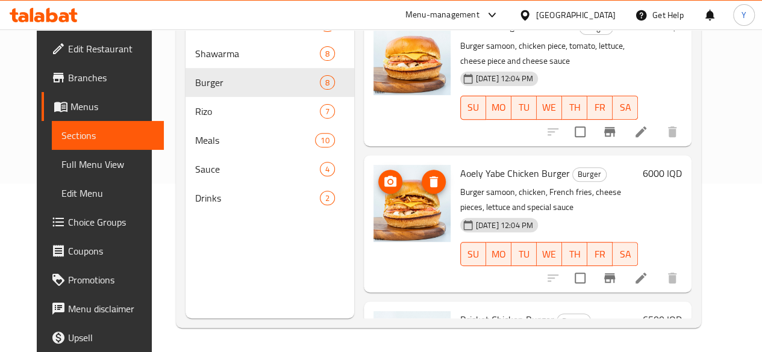
scroll to position [793, 0]
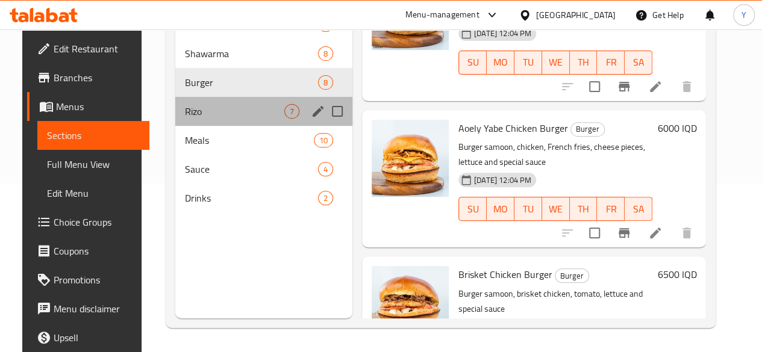
click at [257, 126] on div "Rizo 7" at bounding box center [263, 111] width 177 height 29
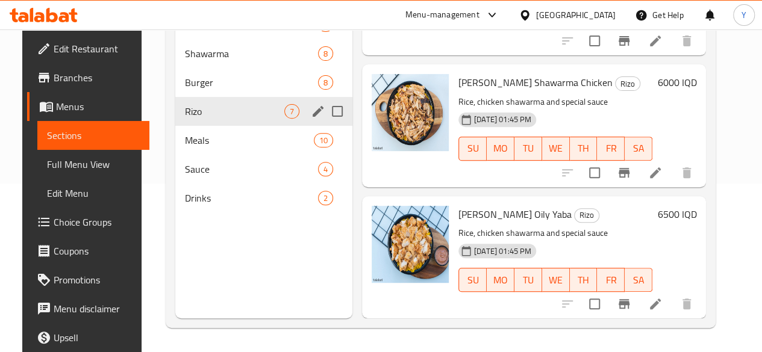
scroll to position [617, 0]
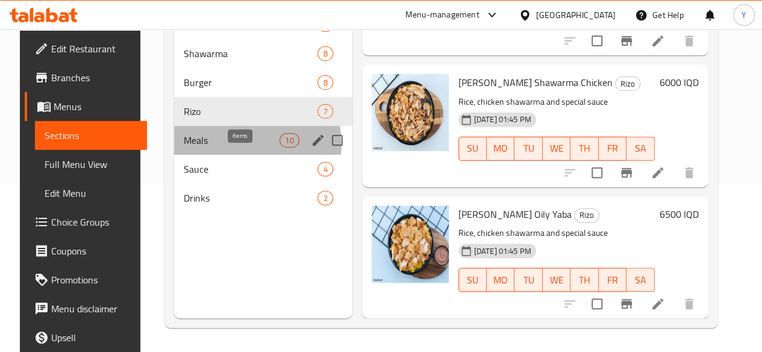
click at [280, 146] on span "10" at bounding box center [289, 140] width 18 height 11
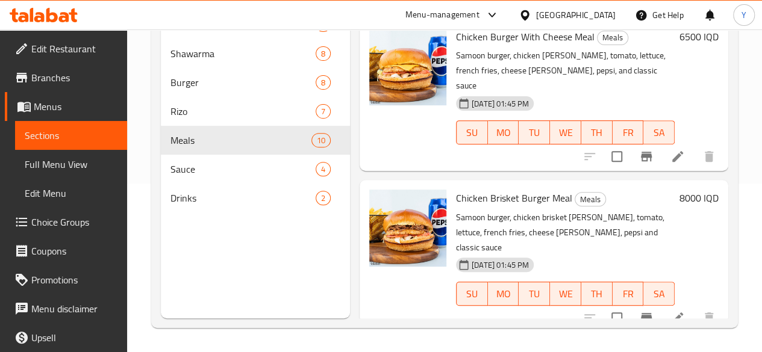
scroll to position [1162, 0]
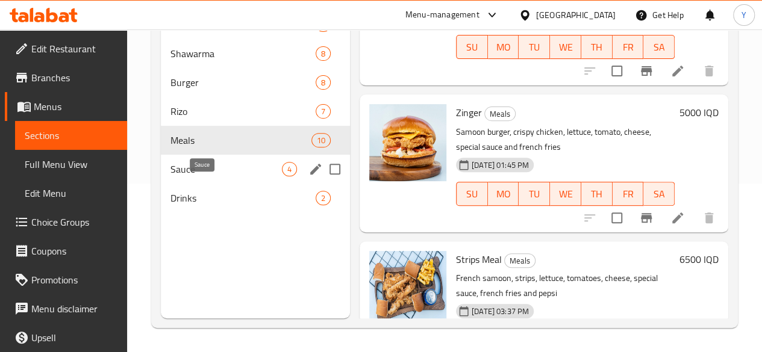
click at [208, 177] on span "Sauce" at bounding box center [225, 169] width 111 height 14
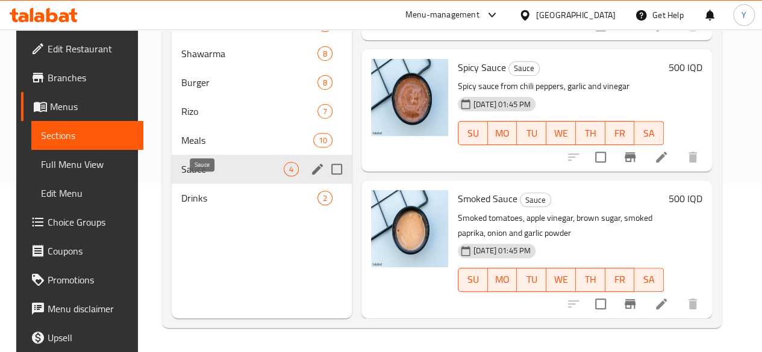
scroll to position [252, 0]
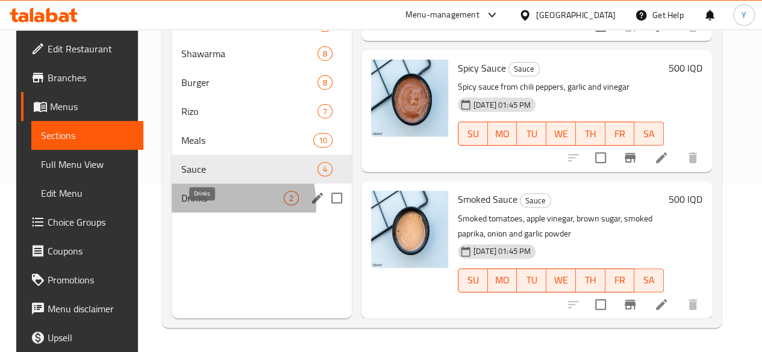
click at [218, 205] on span "Drinks" at bounding box center [232, 198] width 102 height 14
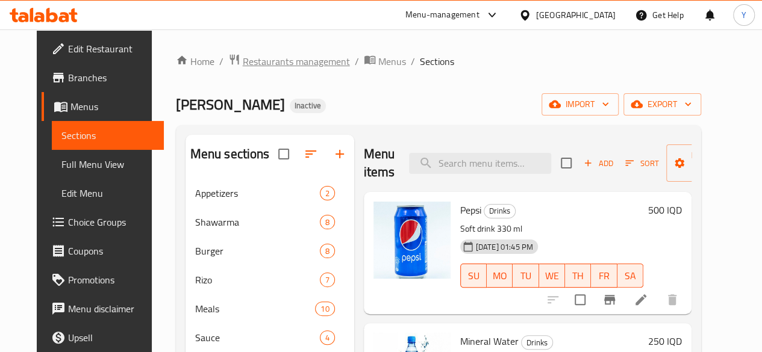
click at [274, 62] on span "Restaurants management" at bounding box center [296, 61] width 107 height 14
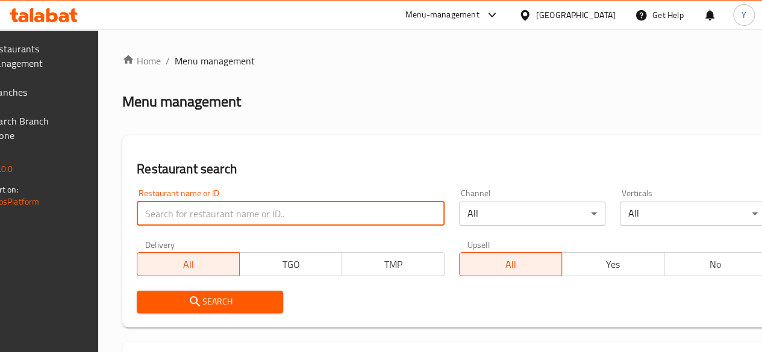
click at [212, 213] on input "search" at bounding box center [291, 214] width 308 height 24
paste input "Mishwar Diet"
type input "Mishwar Diet"
click button "Search" at bounding box center [210, 302] width 146 height 22
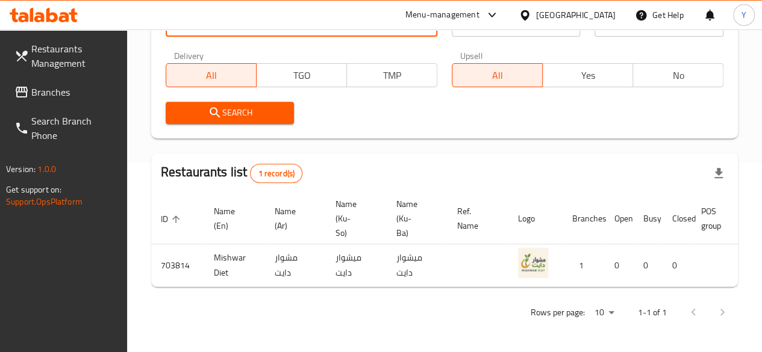
scroll to position [0, 120]
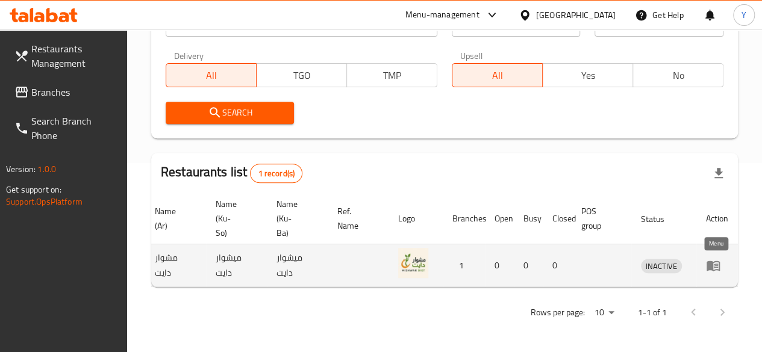
click at [719, 258] on icon "enhanced table" at bounding box center [713, 265] width 14 height 14
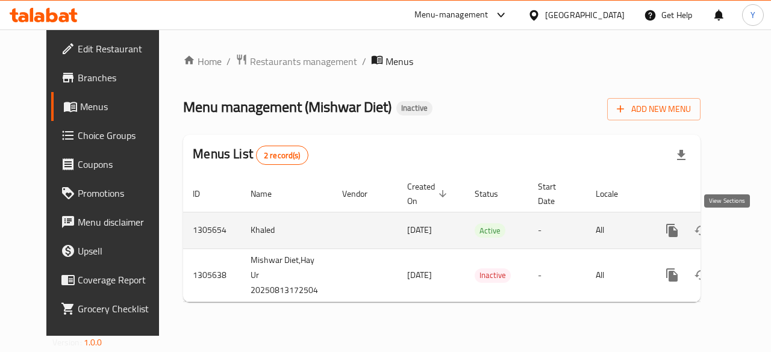
click at [745, 233] on link "enhanced table" at bounding box center [759, 230] width 29 height 29
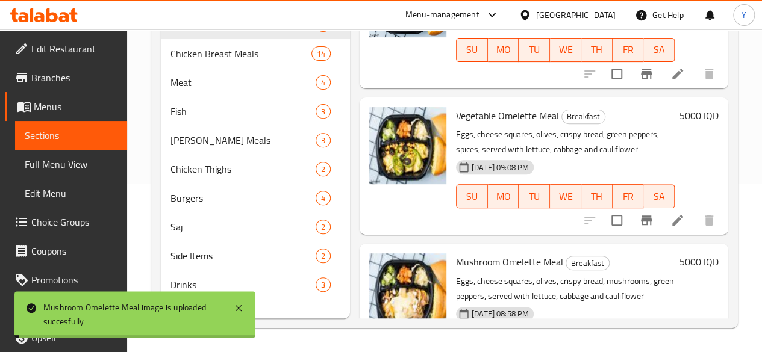
scroll to position [218, 0]
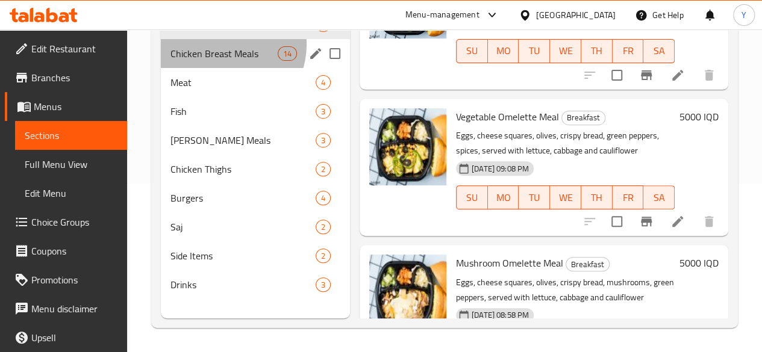
click at [224, 60] on div "Chicken Breast Meals 14" at bounding box center [255, 53] width 189 height 29
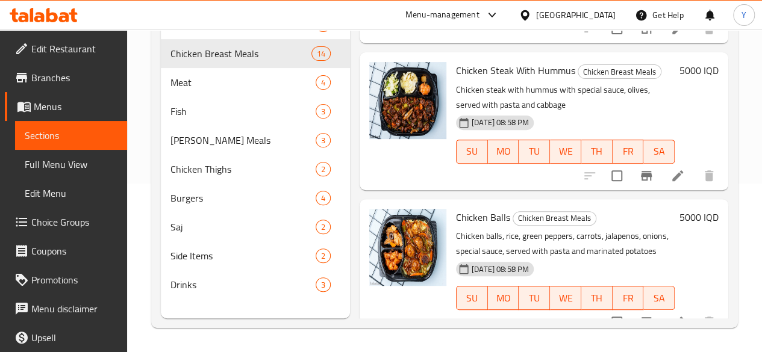
scroll to position [172, 0]
click at [215, 89] on div "Meat 4" at bounding box center [255, 82] width 189 height 29
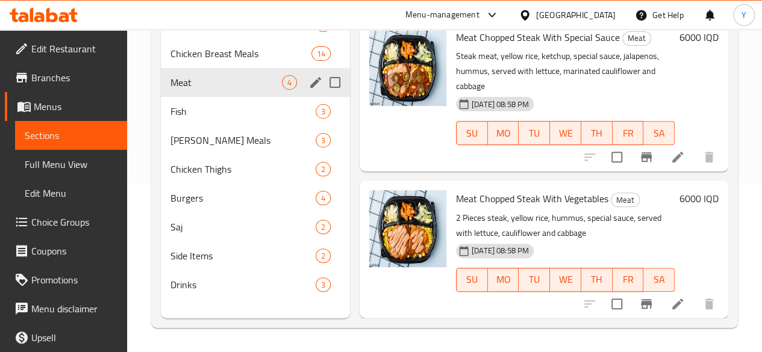
scroll to position [279, 0]
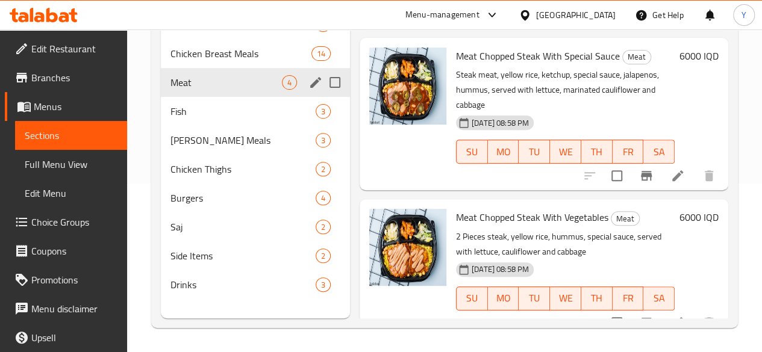
click at [215, 89] on div "Meat 4" at bounding box center [255, 82] width 189 height 29
click at [241, 126] on div "Fish 3" at bounding box center [255, 111] width 189 height 29
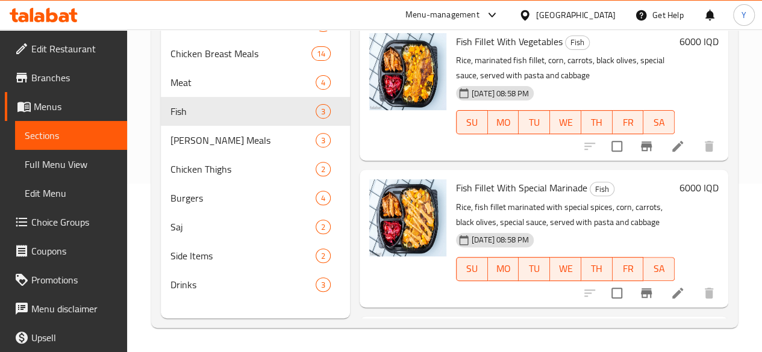
scroll to position [117, 0]
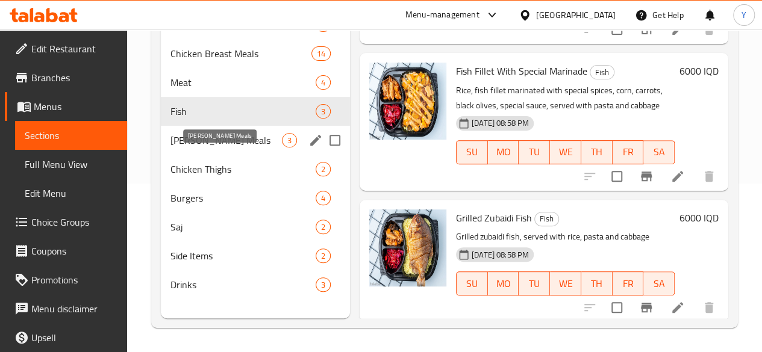
click at [219, 148] on span "Rizo Meals" at bounding box center [225, 140] width 111 height 14
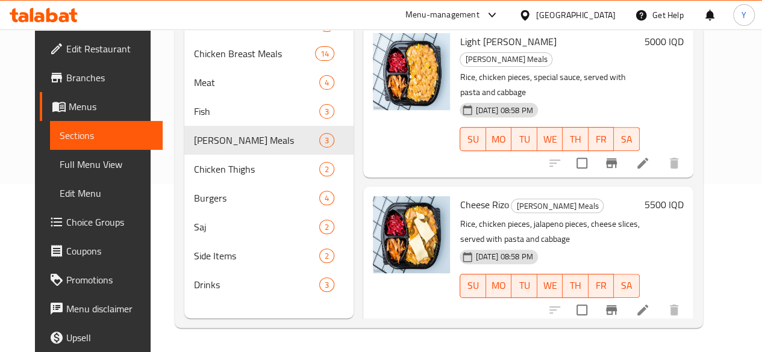
scroll to position [117, 0]
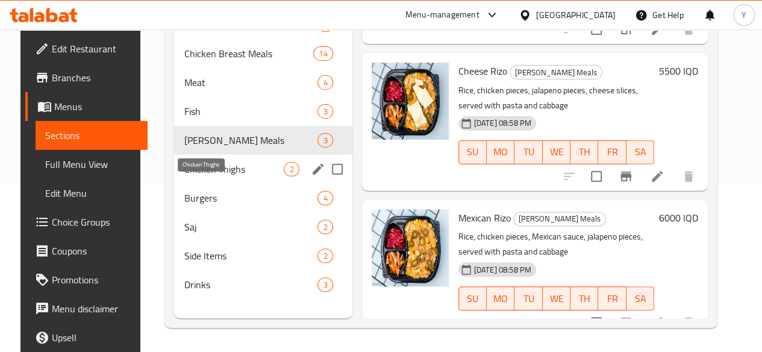
click at [219, 177] on span "Chicken Thighs" at bounding box center [234, 169] width 100 height 14
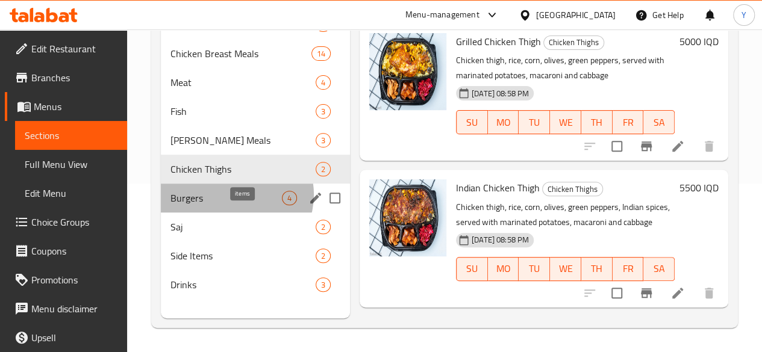
click at [283, 204] on span "4" at bounding box center [290, 198] width 14 height 11
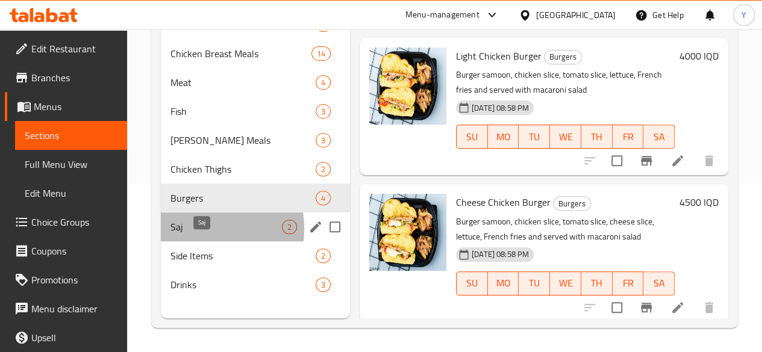
click at [198, 234] on span "Saj" at bounding box center [225, 227] width 111 height 14
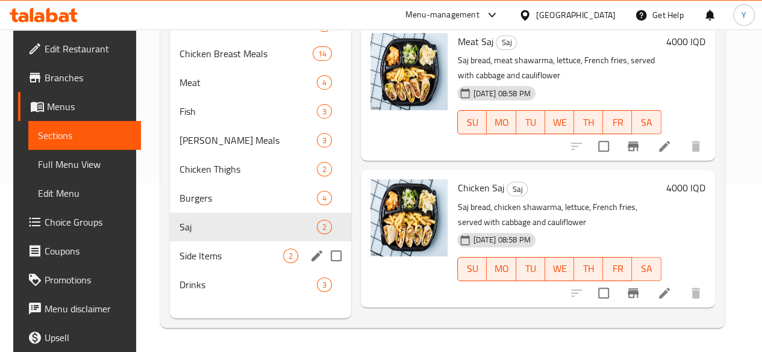
click at [216, 270] on div "Side Items 2" at bounding box center [261, 256] width 182 height 29
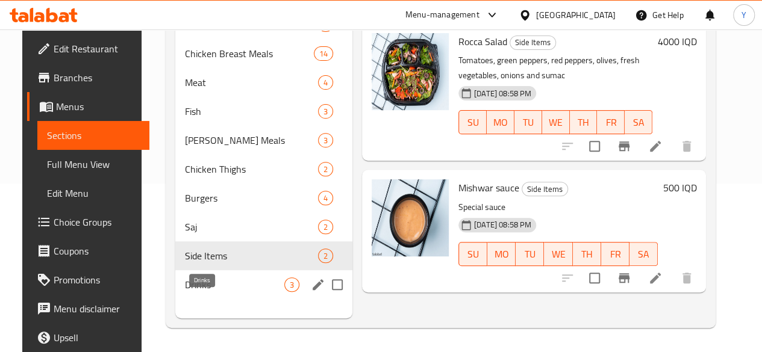
click at [219, 292] on span "Drinks" at bounding box center [234, 285] width 99 height 14
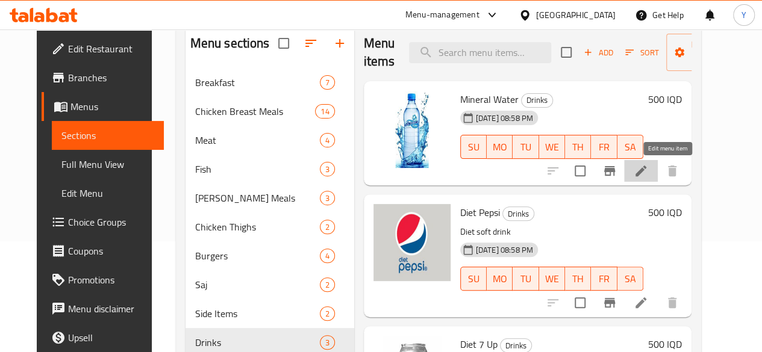
click at [648, 166] on icon at bounding box center [641, 171] width 14 height 14
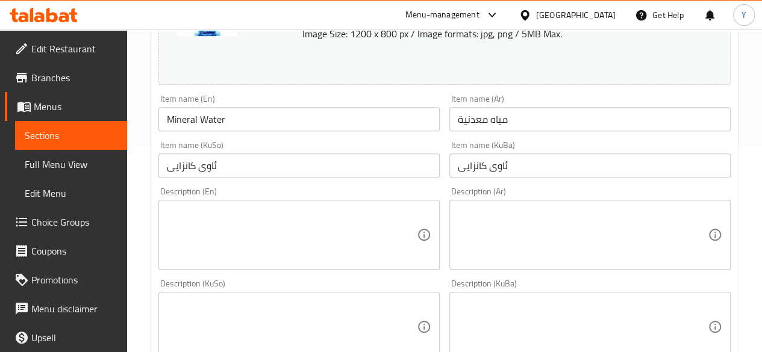
click at [235, 222] on textarea at bounding box center [292, 235] width 250 height 57
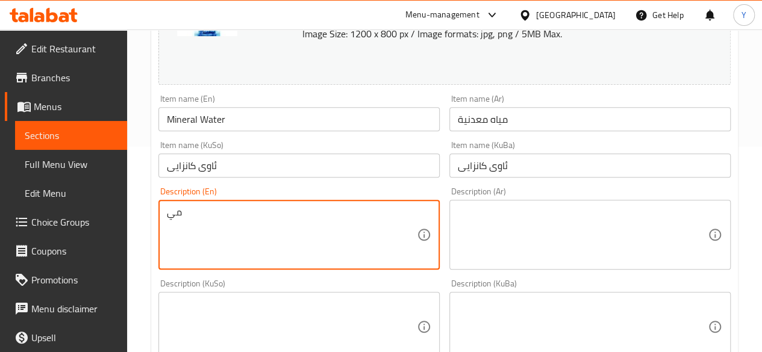
type textarea "م"
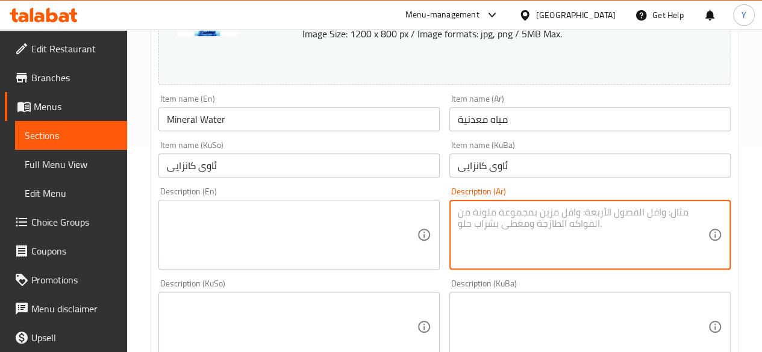
click at [526, 220] on textarea at bounding box center [583, 235] width 250 height 57
type textarea "مياه طبيعية"
click at [322, 233] on textarea at bounding box center [292, 235] width 250 height 57
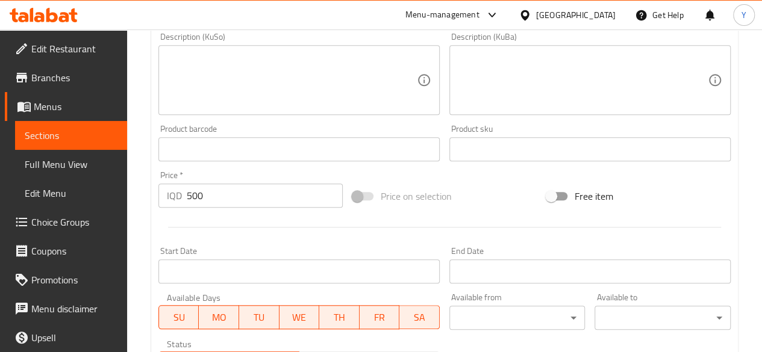
scroll to position [655, 0]
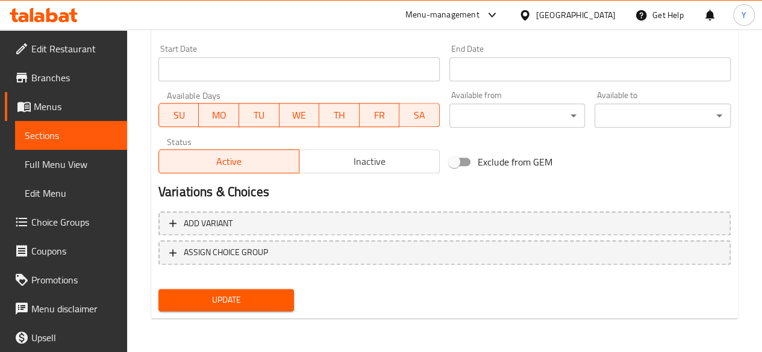
type textarea "natural water"
click at [247, 298] on span "Update" at bounding box center [226, 300] width 117 height 15
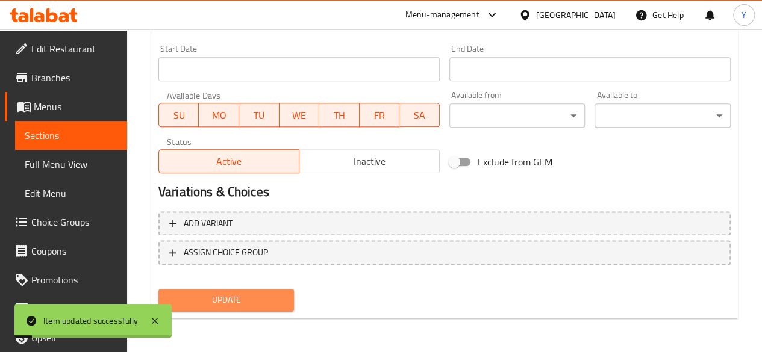
click at [247, 298] on span "Update" at bounding box center [226, 300] width 117 height 15
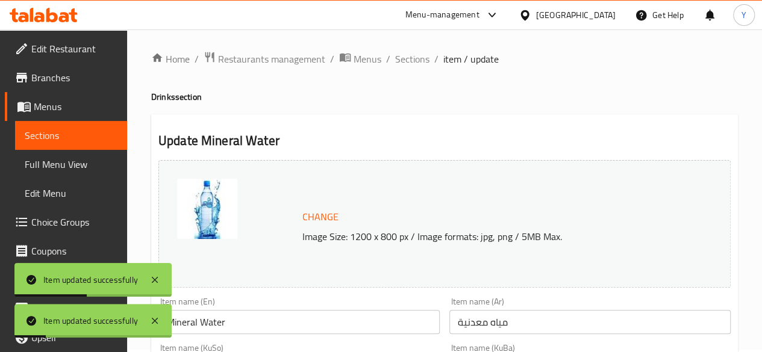
scroll to position [0, 0]
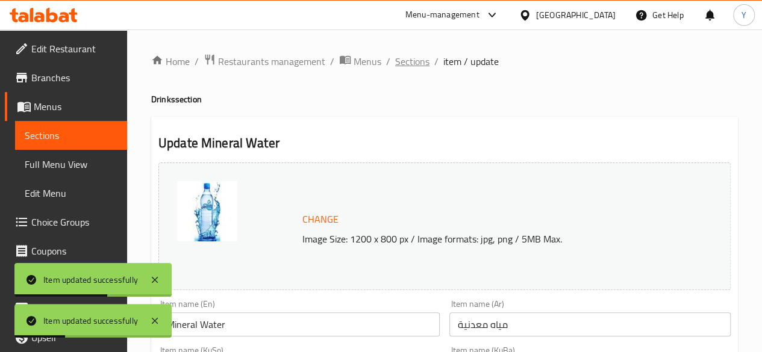
click at [418, 62] on span "Sections" at bounding box center [412, 61] width 34 height 14
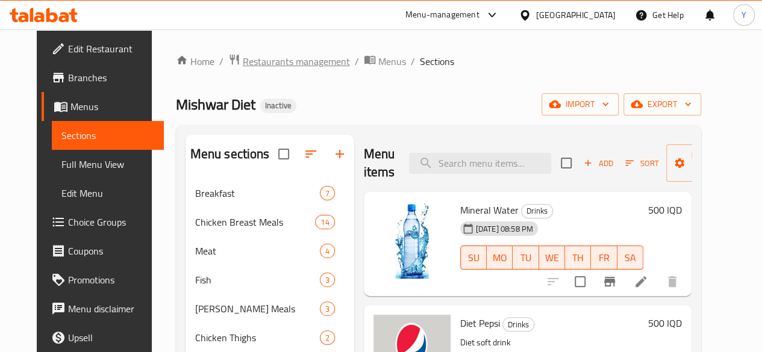
click at [289, 63] on span "Restaurants management" at bounding box center [296, 61] width 107 height 14
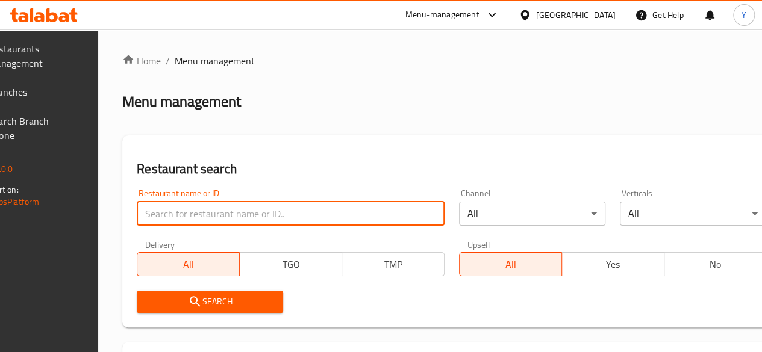
click at [267, 214] on input "search" at bounding box center [291, 214] width 308 height 24
paste input "AL Ruwad Burger"
type input "AL Ruwad Burger"
click button "Search" at bounding box center [210, 302] width 146 height 22
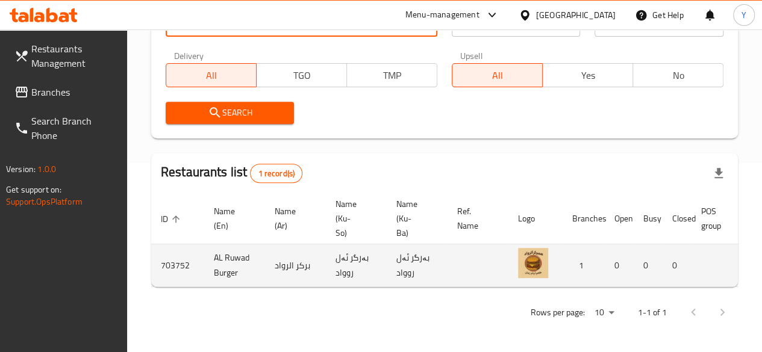
scroll to position [0, 120]
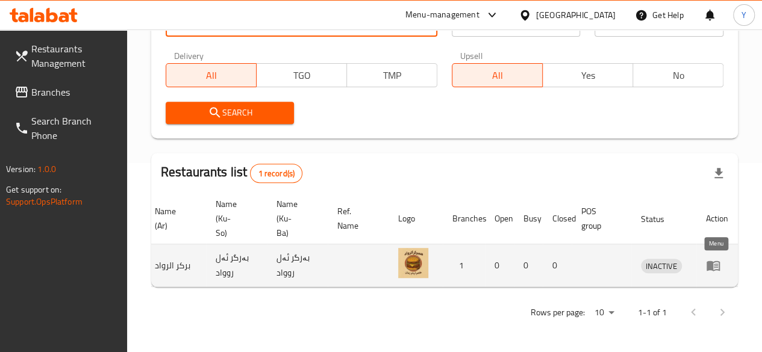
click at [714, 264] on icon "enhanced table" at bounding box center [716, 266] width 4 height 5
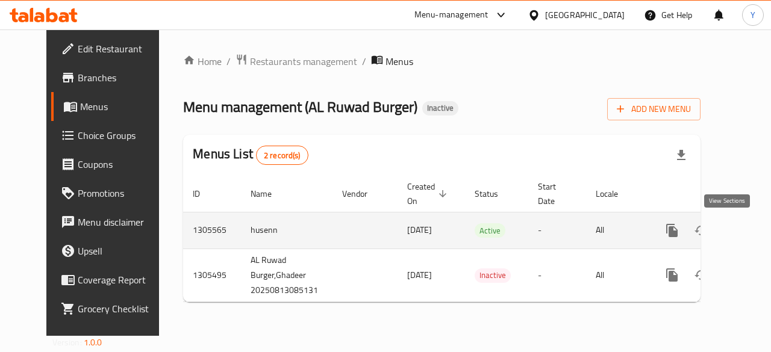
click at [752, 225] on icon "enhanced table" at bounding box center [759, 230] width 14 height 14
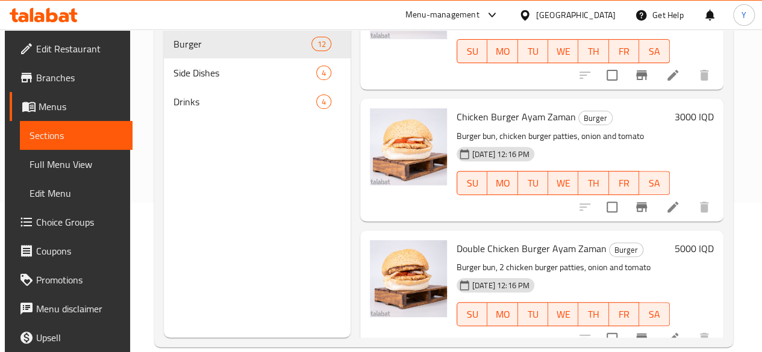
scroll to position [169, 0]
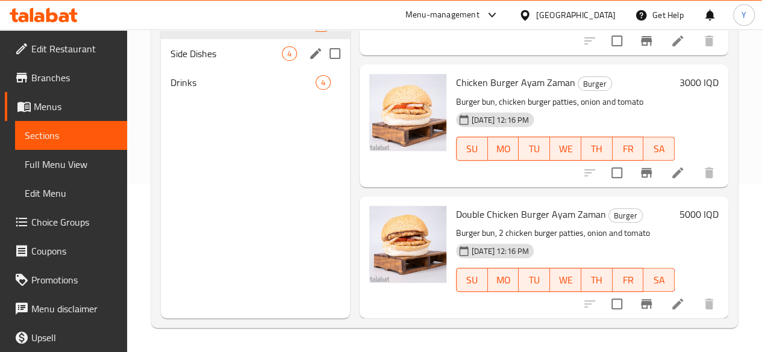
click at [248, 68] on div "Side Dishes 4" at bounding box center [255, 53] width 189 height 29
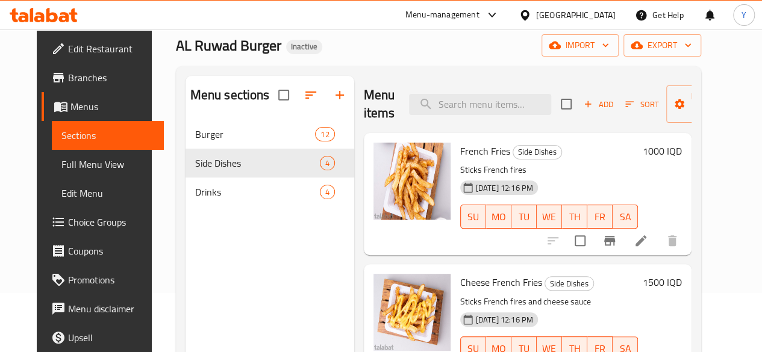
scroll to position [56, 0]
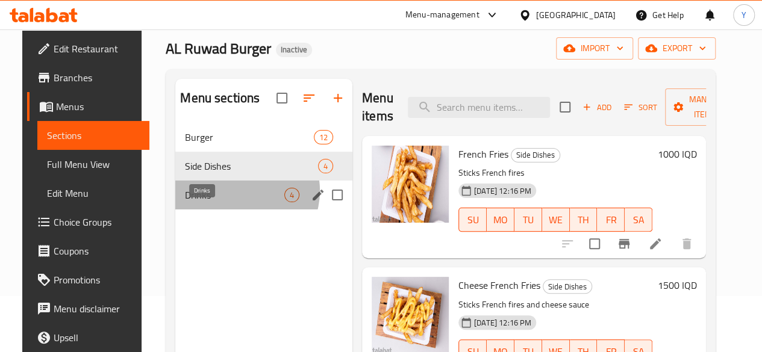
click at [227, 202] on span "Drinks" at bounding box center [234, 195] width 99 height 14
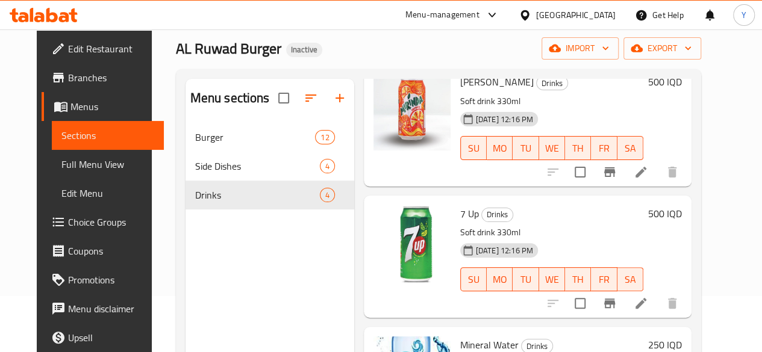
scroll to position [169, 0]
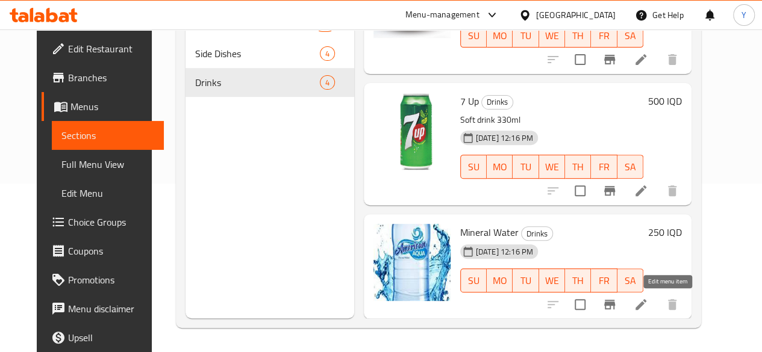
click at [648, 299] on icon at bounding box center [641, 305] width 14 height 14
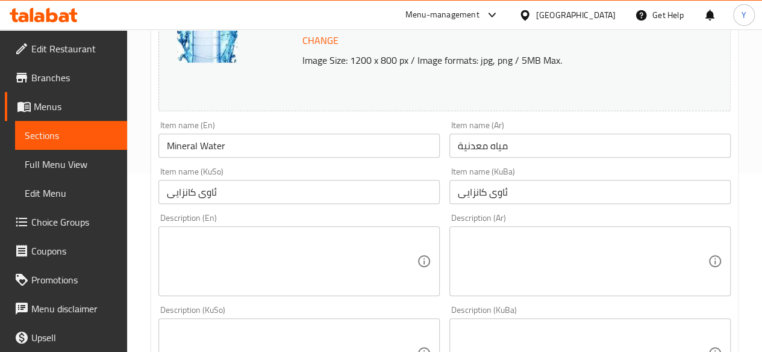
scroll to position [180, 0]
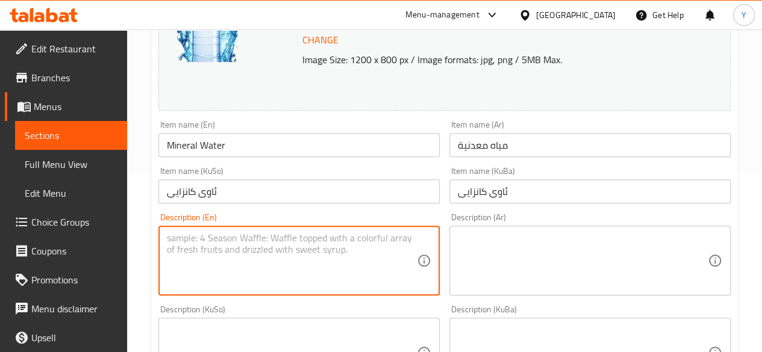
click at [299, 245] on textarea at bounding box center [292, 261] width 250 height 57
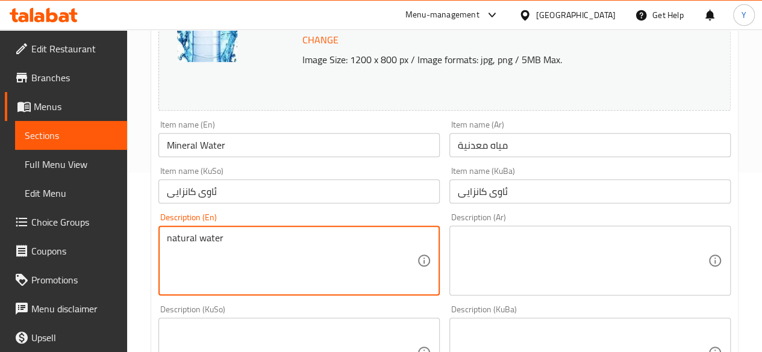
type textarea "natural water"
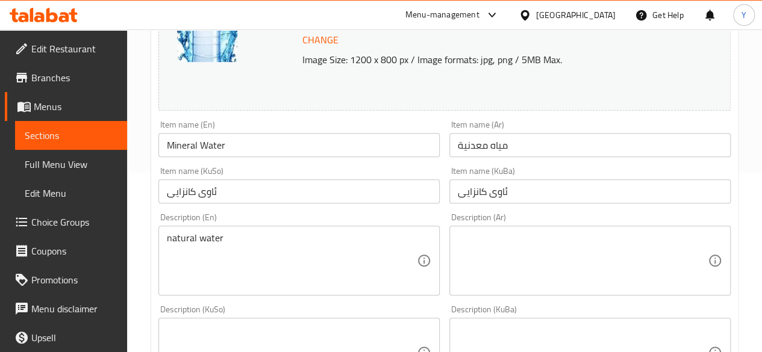
click at [457, 252] on div "Description (Ar)" at bounding box center [589, 261] width 281 height 70
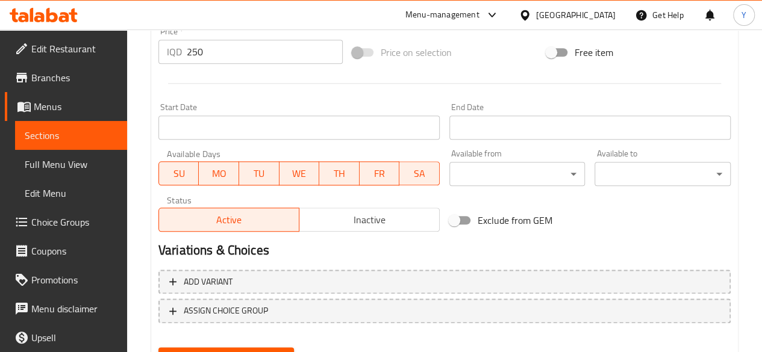
scroll to position [601, 0]
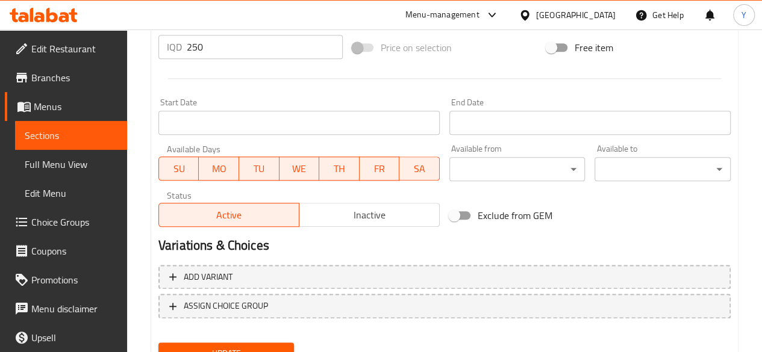
type textarea "مياه طبيعية"
click at [229, 342] on div "Update" at bounding box center [227, 354] width 146 height 32
click at [229, 345] on button "Update" at bounding box center [226, 354] width 136 height 22
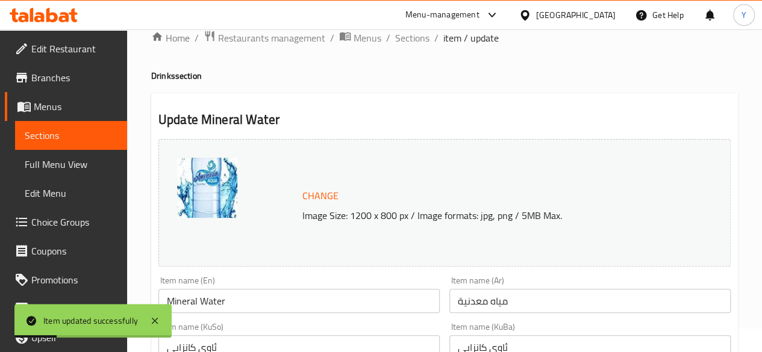
scroll to position [0, 0]
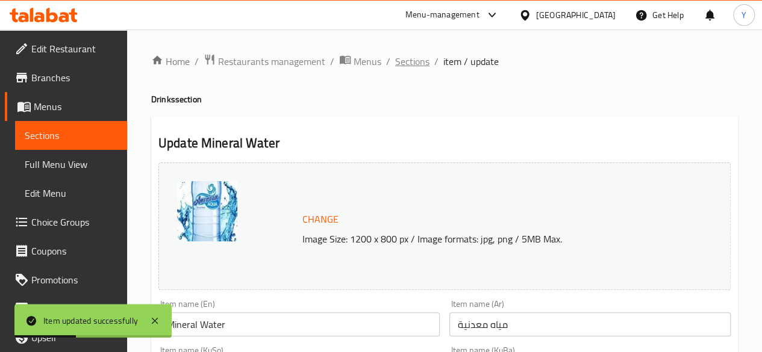
click at [419, 64] on span "Sections" at bounding box center [412, 61] width 34 height 14
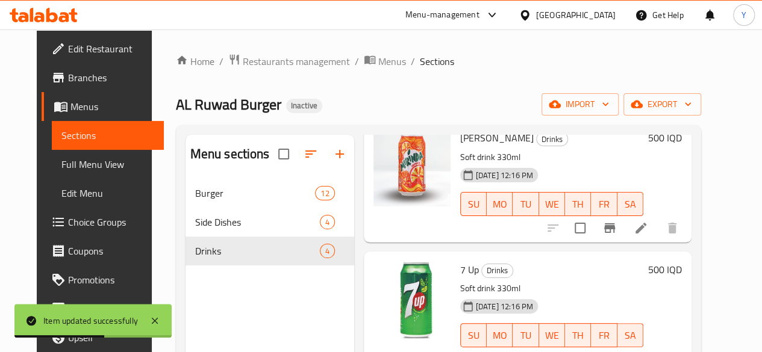
scroll to position [169, 0]
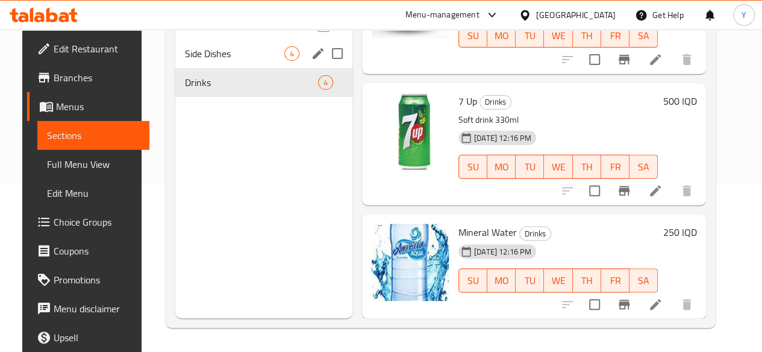
click at [234, 61] on span "Side Dishes" at bounding box center [234, 53] width 99 height 14
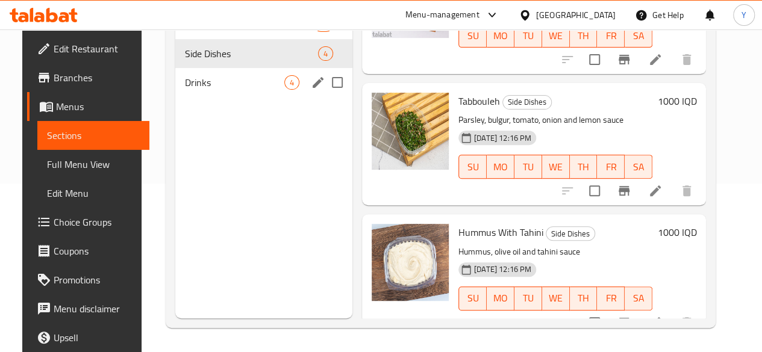
click at [240, 92] on div "Drinks 4" at bounding box center [263, 82] width 177 height 29
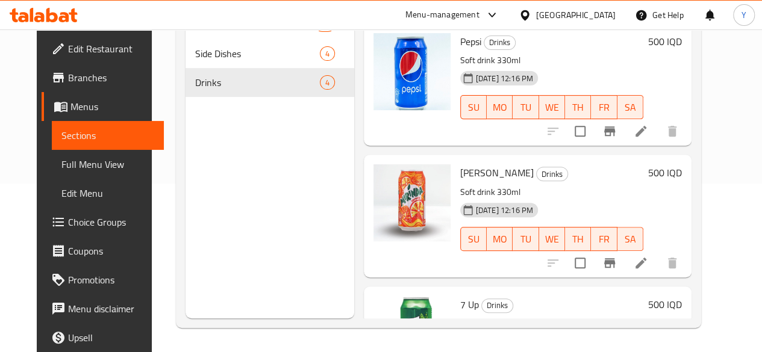
scroll to position [222, 0]
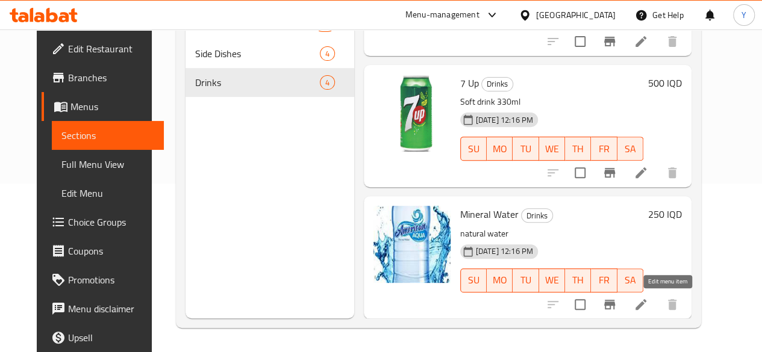
click at [648, 306] on icon at bounding box center [641, 305] width 14 height 14
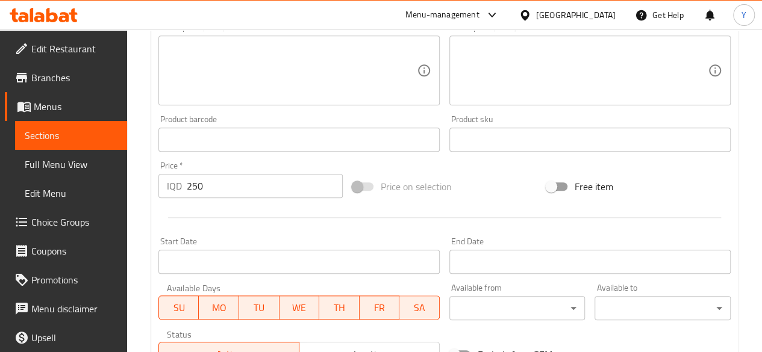
scroll to position [655, 0]
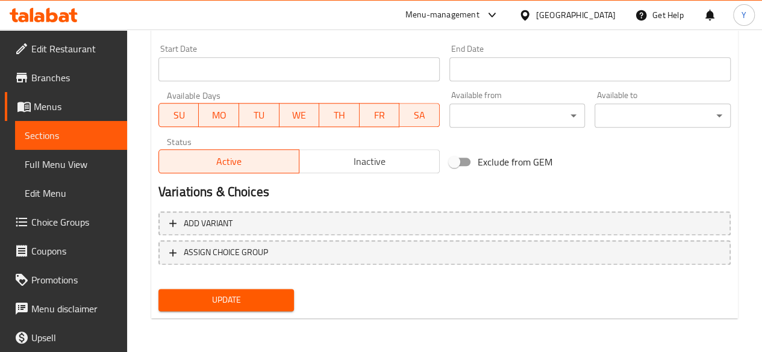
click at [273, 302] on span "Update" at bounding box center [226, 300] width 117 height 15
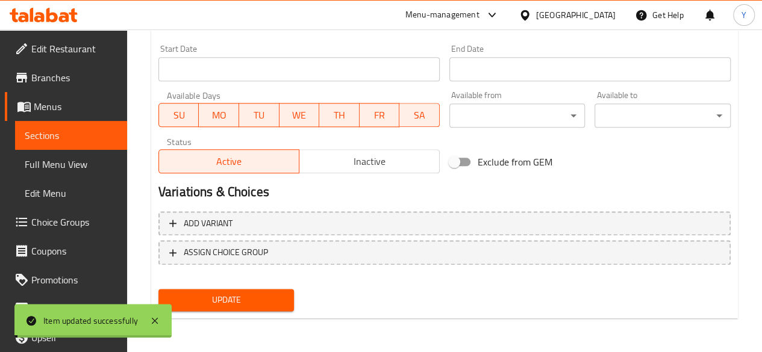
click at [273, 302] on span "Update" at bounding box center [226, 300] width 117 height 15
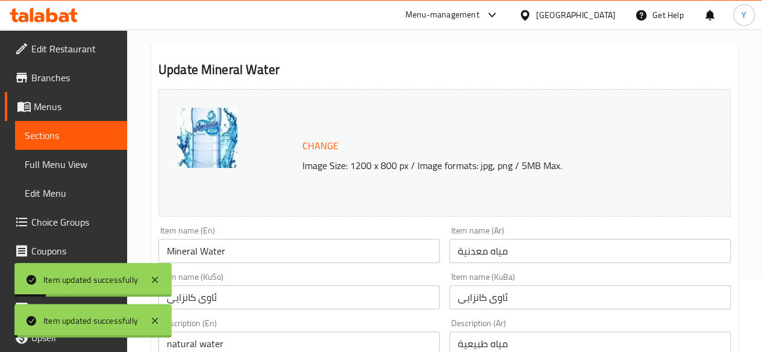
scroll to position [0, 0]
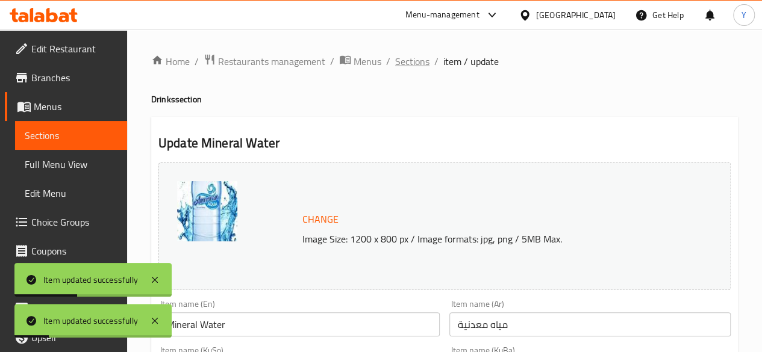
click at [412, 58] on span "Sections" at bounding box center [412, 61] width 34 height 14
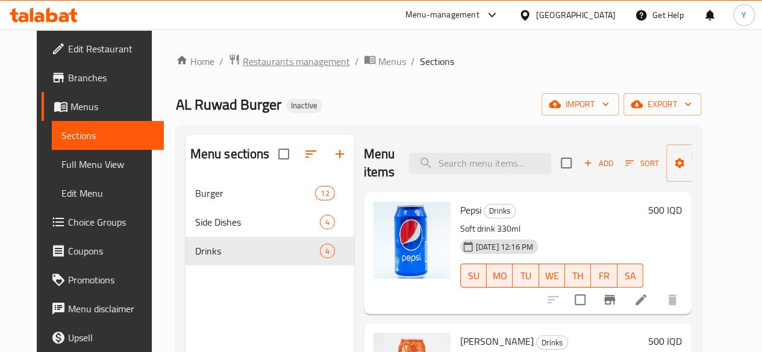
click at [280, 63] on span "Restaurants management" at bounding box center [296, 61] width 107 height 14
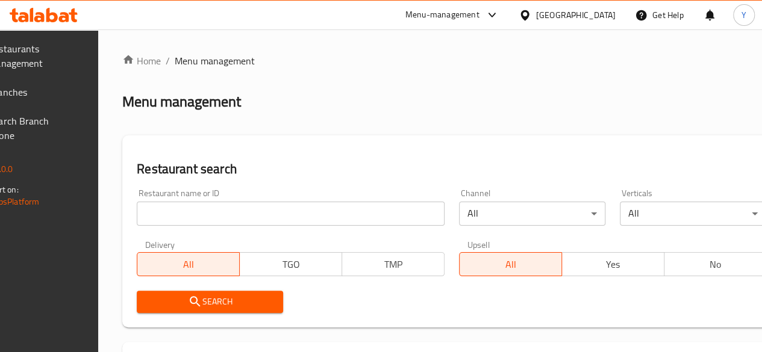
click at [247, 212] on input "search" at bounding box center [291, 214] width 308 height 24
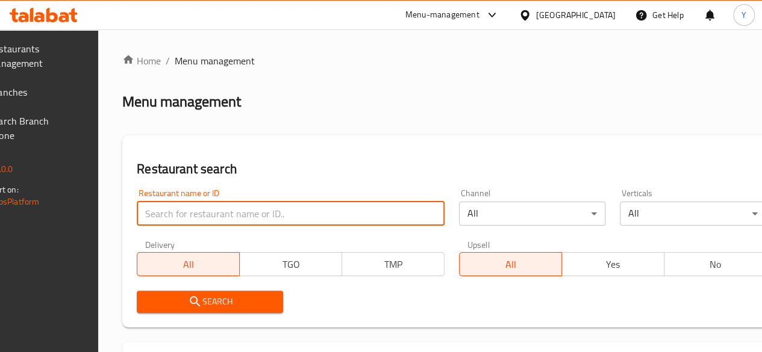
paste input "AL Maoun restaurant"
type input "AL Maoun restaurant"
click button "Search" at bounding box center [210, 302] width 146 height 22
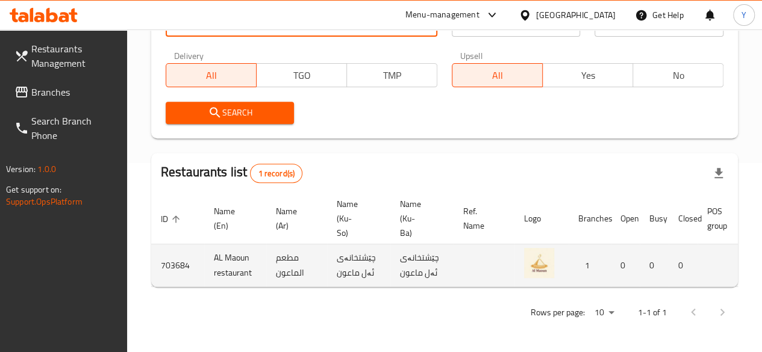
scroll to position [0, 120]
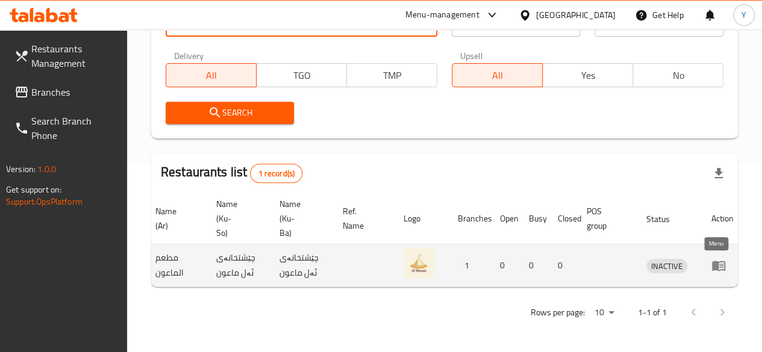
click at [719, 264] on icon "enhanced table" at bounding box center [721, 266] width 4 height 5
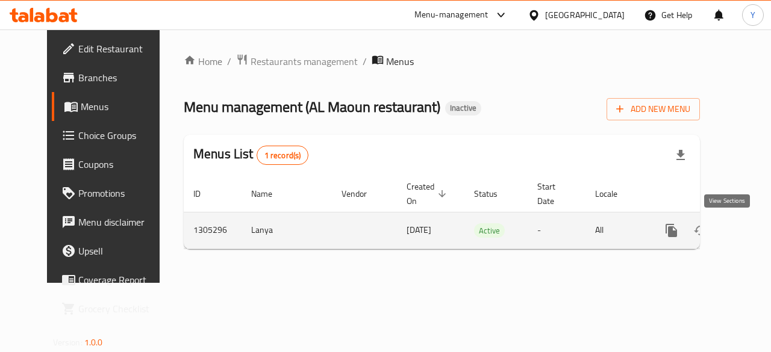
click at [753, 232] on icon "enhanced table" at bounding box center [758, 230] width 11 height 11
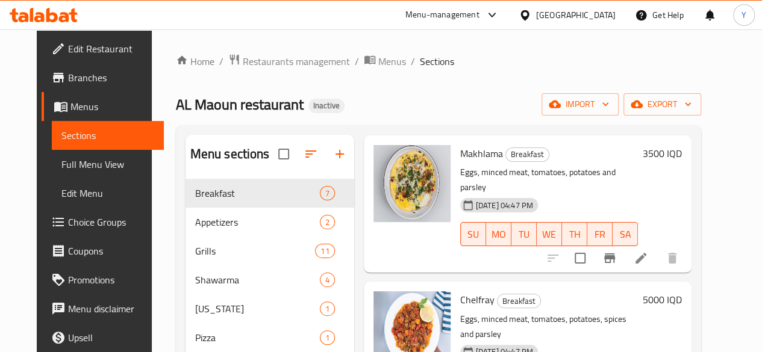
scroll to position [172, 0]
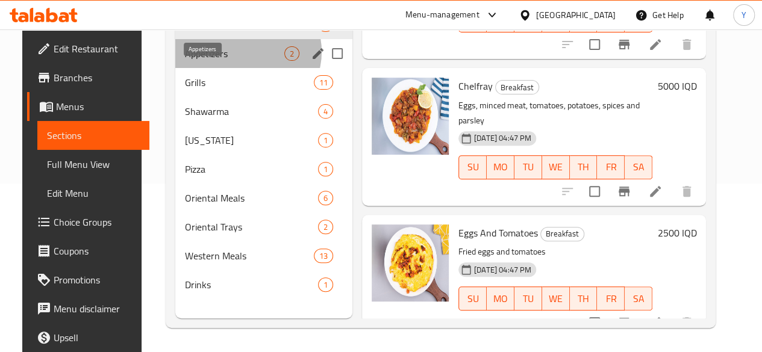
click at [233, 61] on span "Appetizers" at bounding box center [234, 53] width 99 height 14
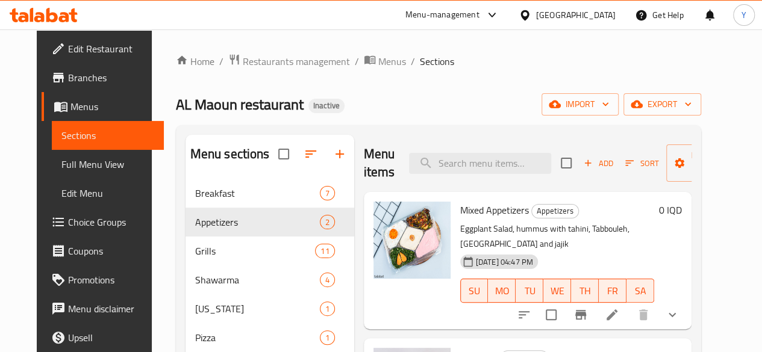
scroll to position [172, 0]
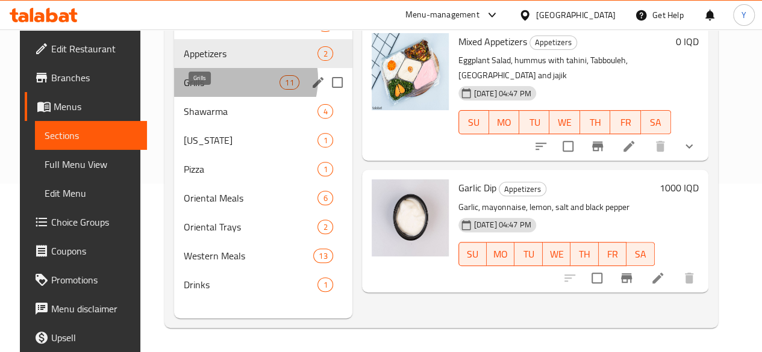
click at [226, 90] on span "Grills" at bounding box center [232, 82] width 96 height 14
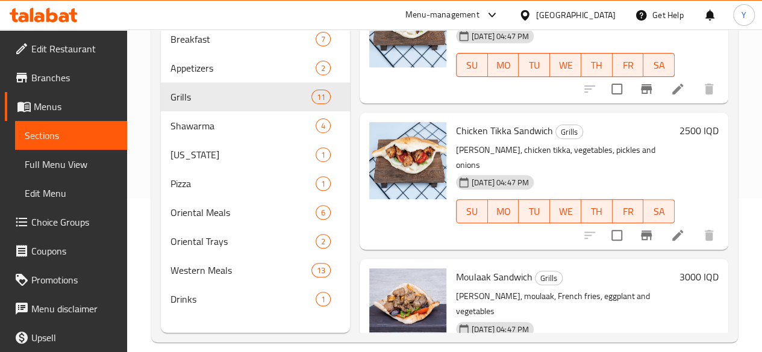
scroll to position [172, 0]
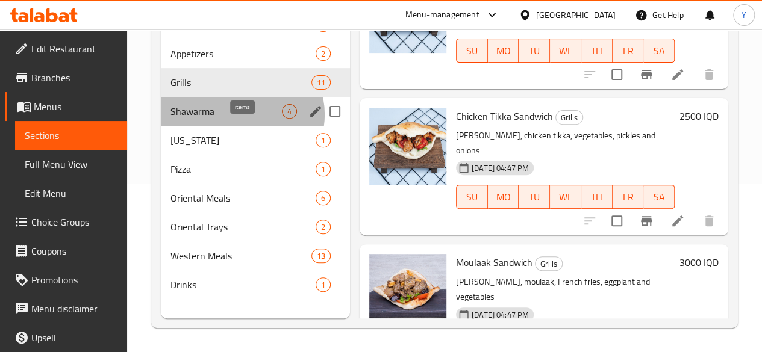
click at [283, 117] on span "4" at bounding box center [290, 111] width 14 height 11
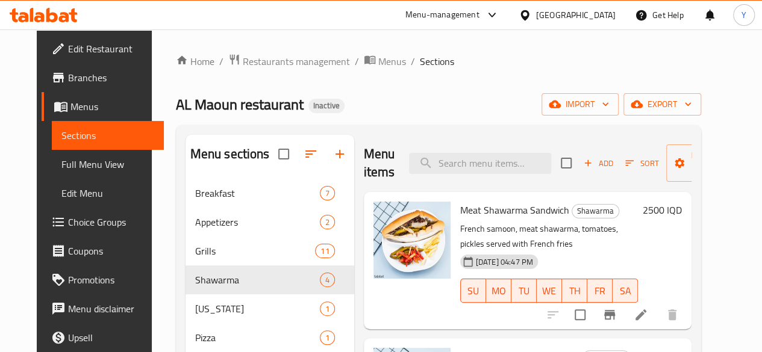
scroll to position [249, 0]
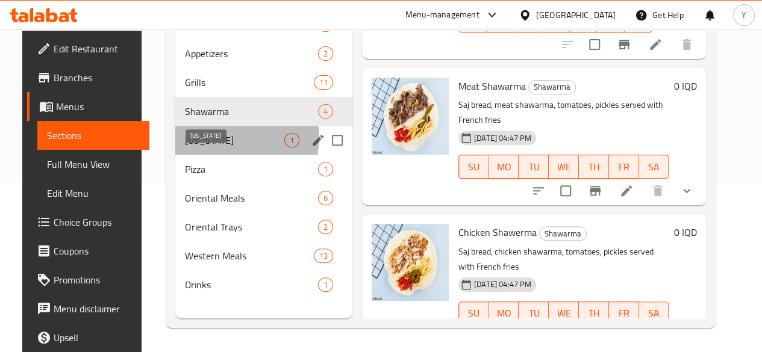
click at [214, 148] on span "Kentucky" at bounding box center [234, 140] width 99 height 14
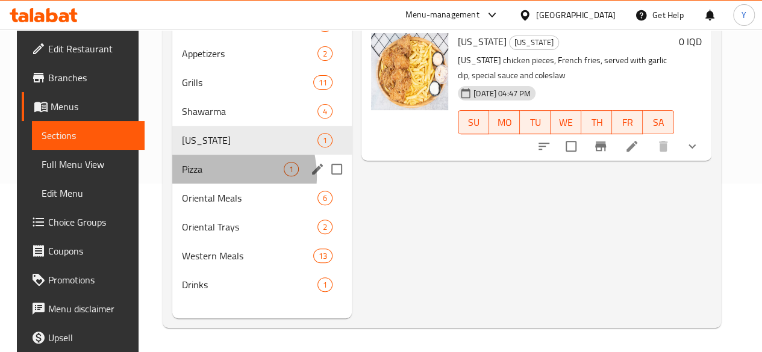
click at [206, 184] on div "Pizza 1" at bounding box center [262, 169] width 180 height 29
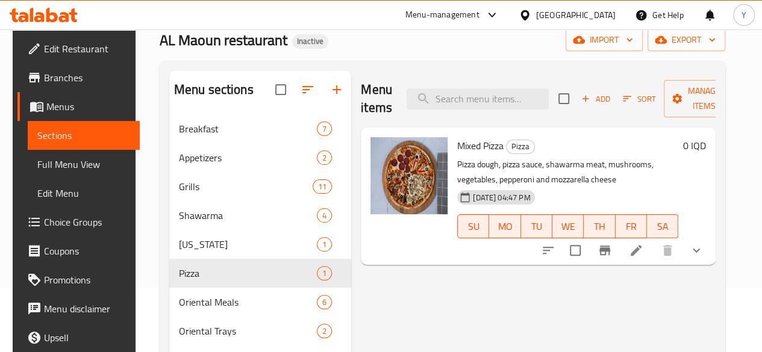
scroll to position [172, 0]
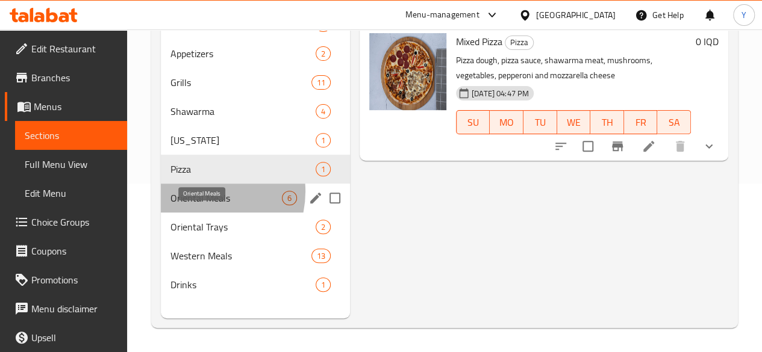
click at [201, 205] on span "Oriental Meals" at bounding box center [225, 198] width 111 height 14
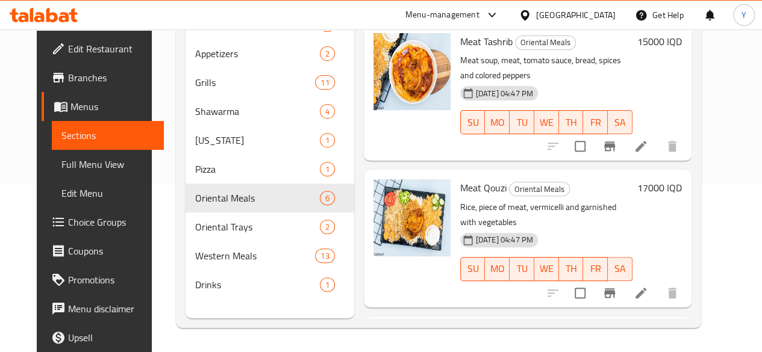
scroll to position [28, 0]
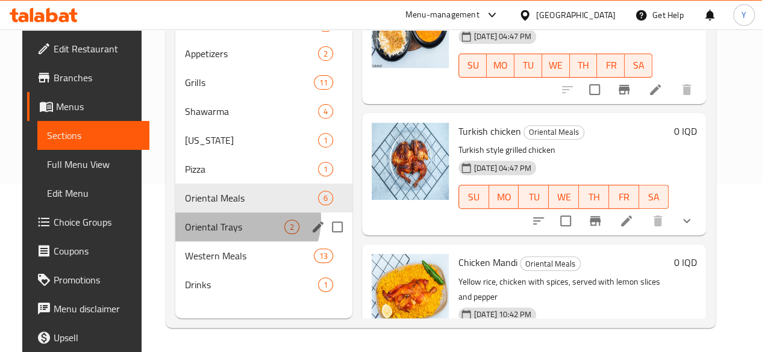
click at [228, 234] on span "Oriental Trays" at bounding box center [234, 227] width 99 height 14
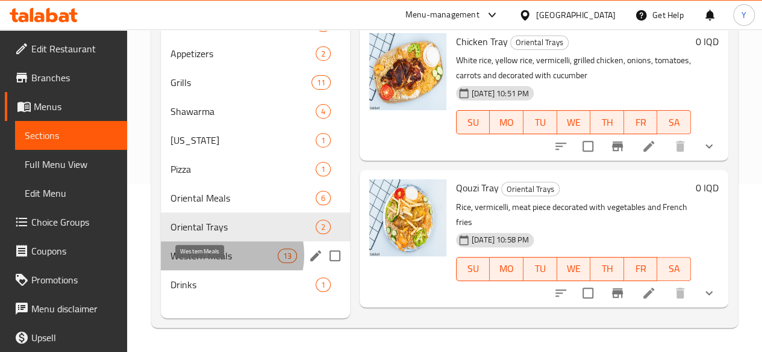
click at [222, 263] on span "Western Meals" at bounding box center [223, 256] width 107 height 14
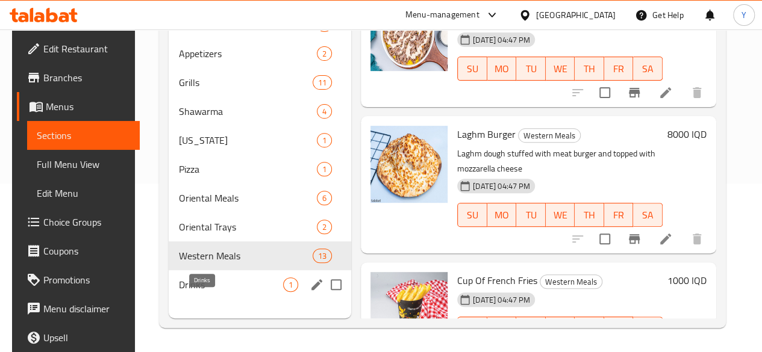
click at [231, 292] on span "Drinks" at bounding box center [230, 285] width 105 height 14
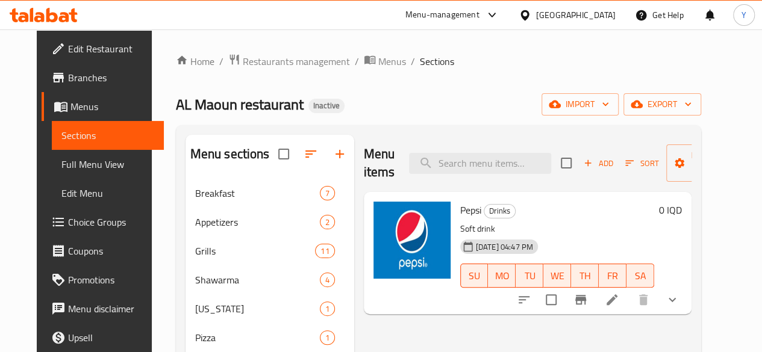
click at [296, 72] on div "Home / Restaurants management / Menus / Sections AL Maoun restaurant Inactive i…" at bounding box center [438, 275] width 525 height 443
click at [296, 67] on span "Restaurants management" at bounding box center [296, 61] width 107 height 14
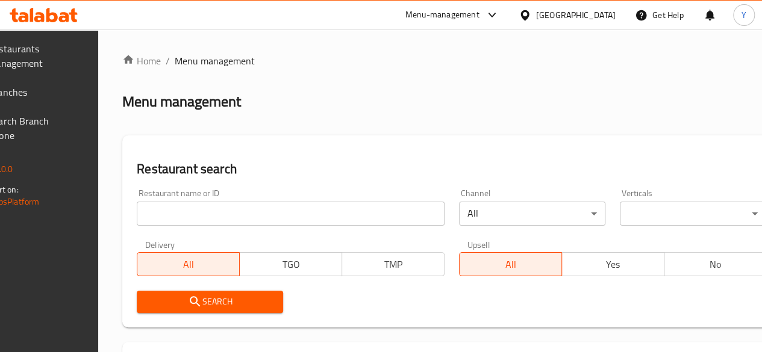
click at [237, 210] on input "search" at bounding box center [291, 214] width 308 height 24
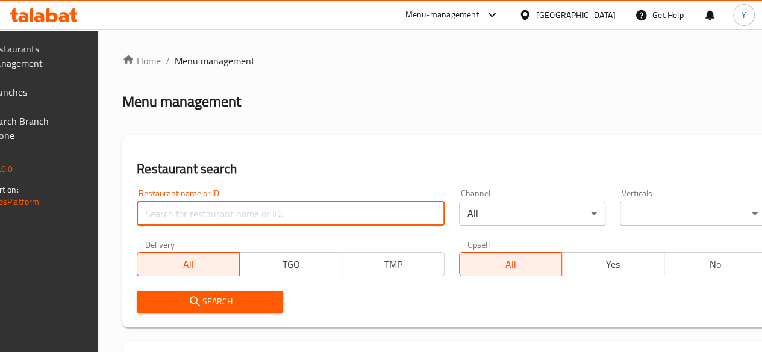
paste input "Kass and Mashini Restaurant"
type input "Kass and Mashini Restaurant"
click button "Search" at bounding box center [210, 302] width 146 height 22
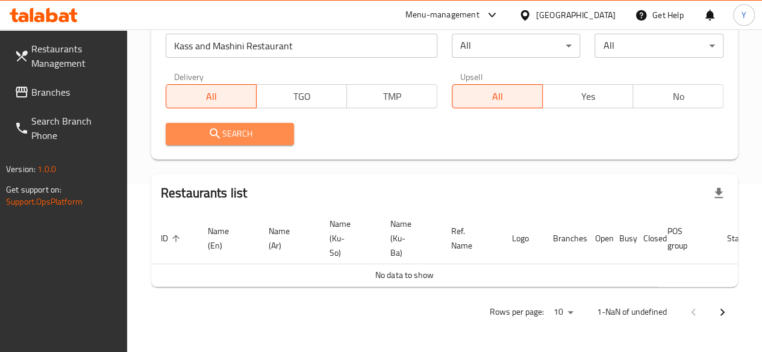
scroll to position [0, 0]
click at [264, 127] on span "Search" at bounding box center [230, 134] width 110 height 15
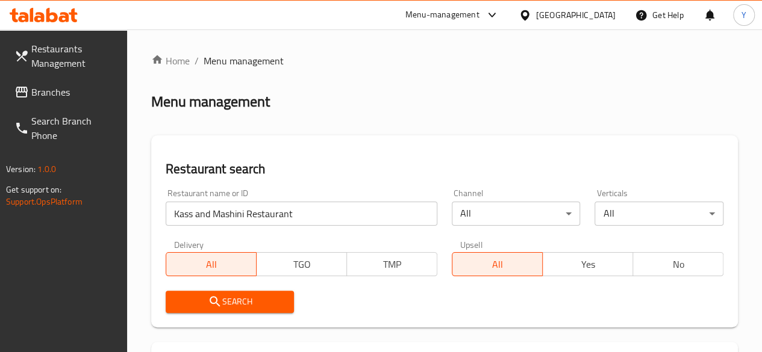
click at [258, 208] on input "Kass and Mashini Restaurant" at bounding box center [302, 214] width 272 height 24
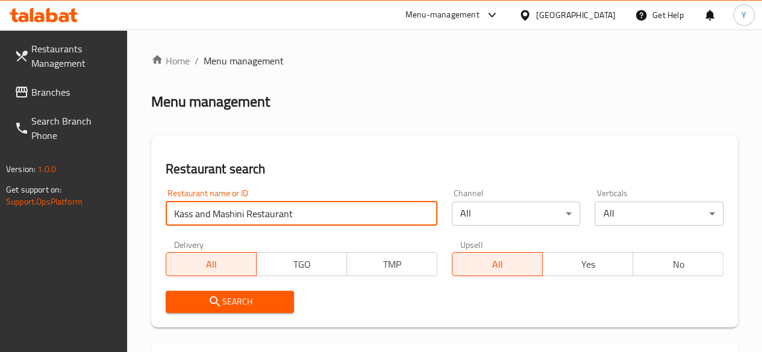
click at [258, 208] on input "Kass and Mashini Restaurant" at bounding box center [302, 214] width 272 height 24
click at [254, 298] on span "Search" at bounding box center [230, 302] width 110 height 15
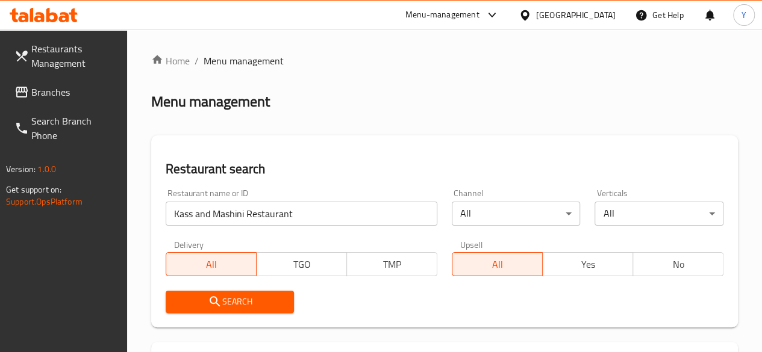
click at [71, 91] on span "Branches" at bounding box center [74, 92] width 86 height 14
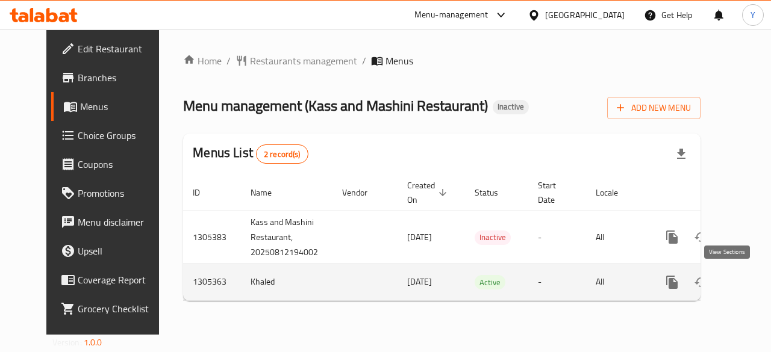
click at [752, 284] on icon "enhanced table" at bounding box center [759, 282] width 14 height 14
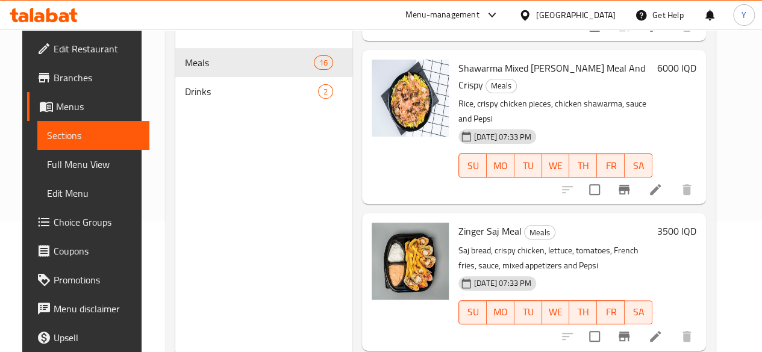
scroll to position [169, 0]
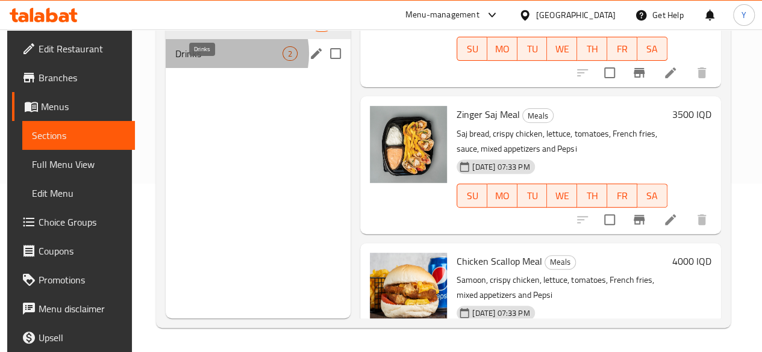
click at [218, 61] on span "Drinks" at bounding box center [228, 53] width 107 height 14
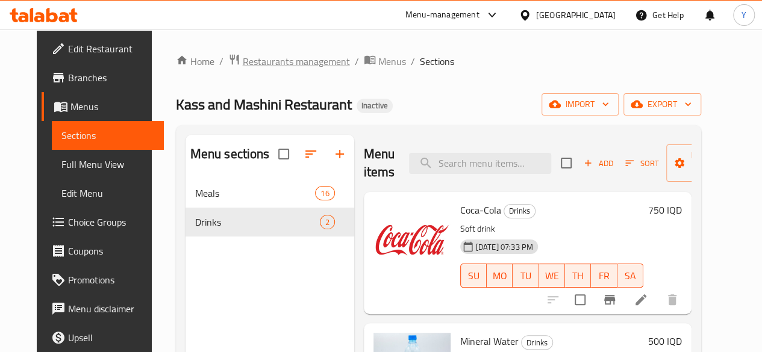
click at [252, 57] on span "Restaurants management" at bounding box center [296, 61] width 107 height 14
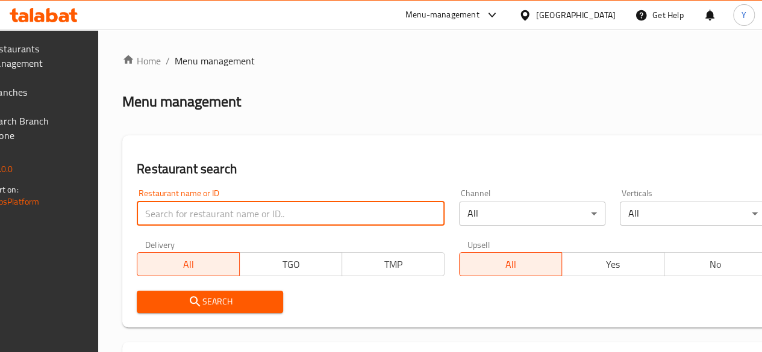
click at [227, 207] on input "search" at bounding box center [291, 214] width 308 height 24
paste input "[PERSON_NAME] Restaurant"
type input "[PERSON_NAME] Restaurant"
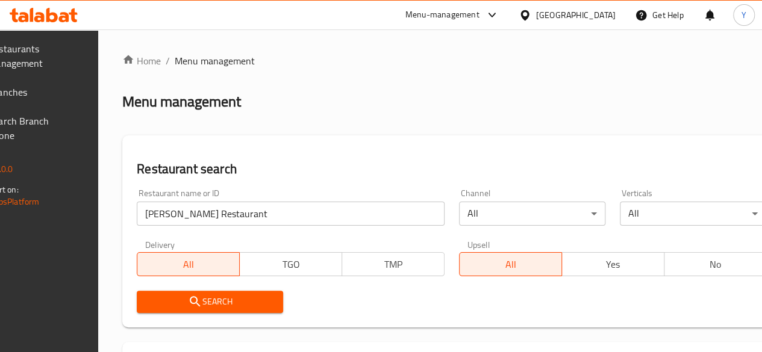
click at [452, 281] on div "Upsell All Yes No" at bounding box center [613, 258] width 322 height 51
click at [231, 296] on span "Search" at bounding box center [209, 302] width 127 height 15
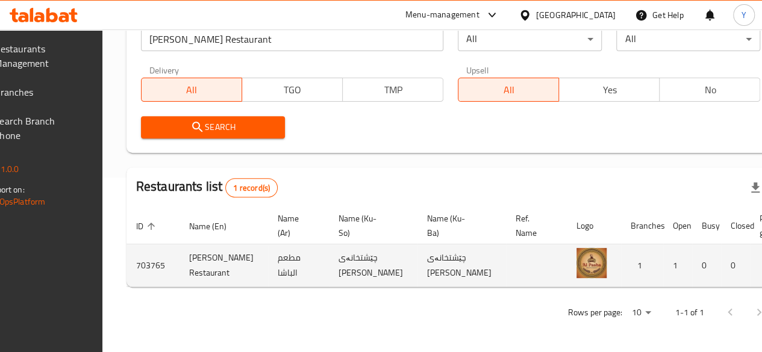
scroll to position [0, 121]
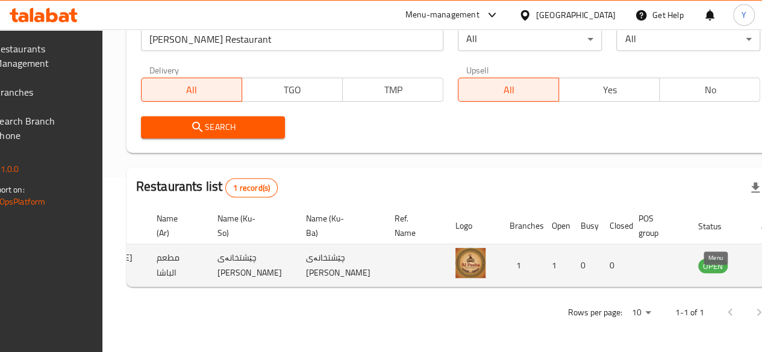
click at [761, 258] on icon "enhanced table" at bounding box center [768, 265] width 14 height 14
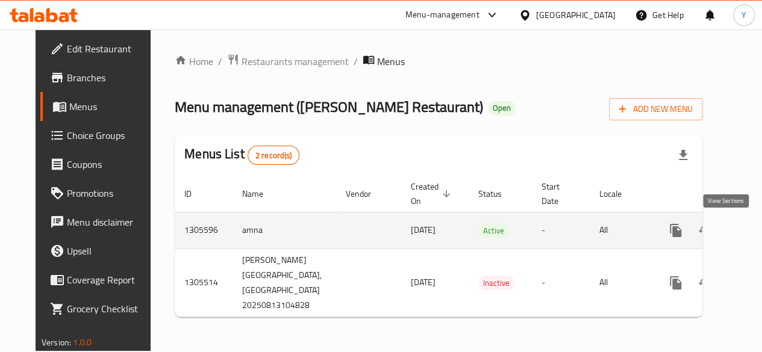
click at [755, 227] on icon "enhanced table" at bounding box center [762, 230] width 14 height 14
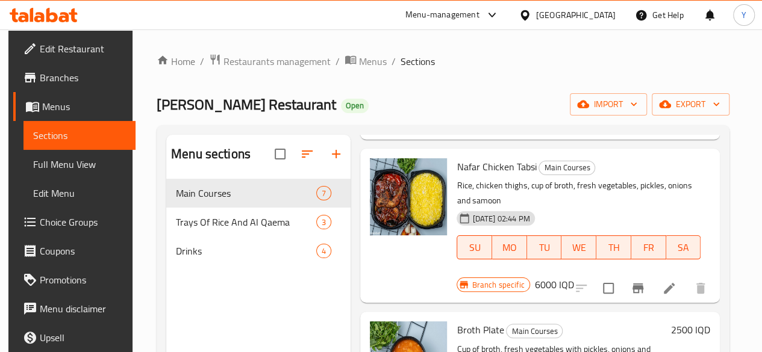
scroll to position [169, 0]
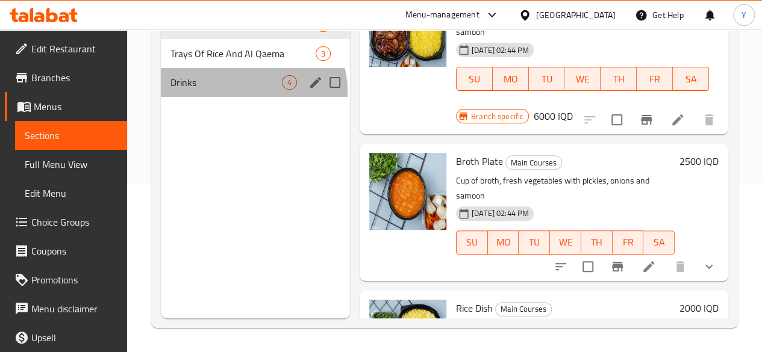
click at [252, 97] on div "Drinks 4" at bounding box center [255, 82] width 189 height 29
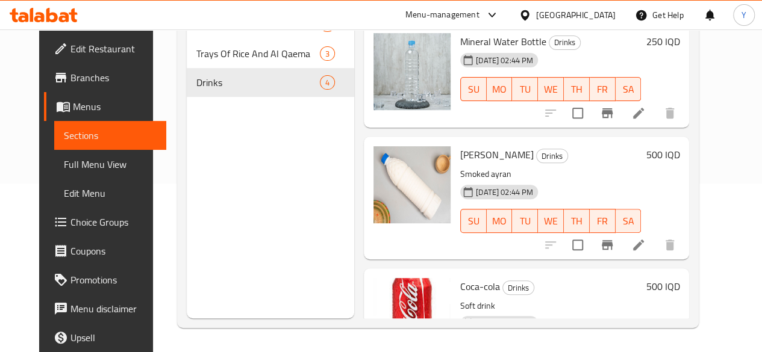
scroll to position [112, 0]
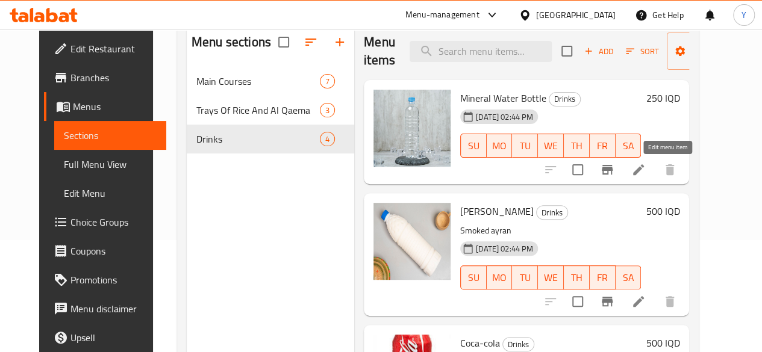
click at [646, 167] on icon at bounding box center [638, 170] width 14 height 14
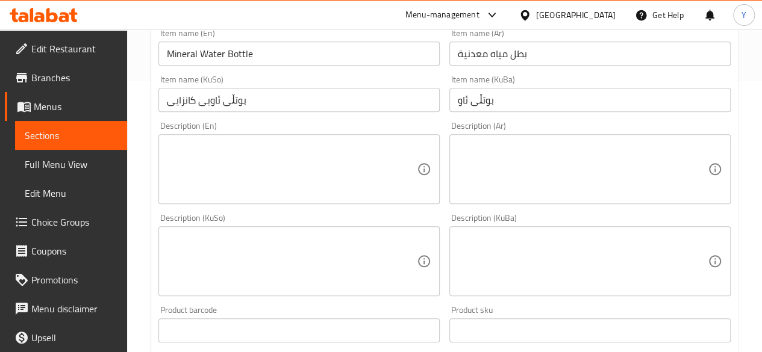
scroll to position [289, 0]
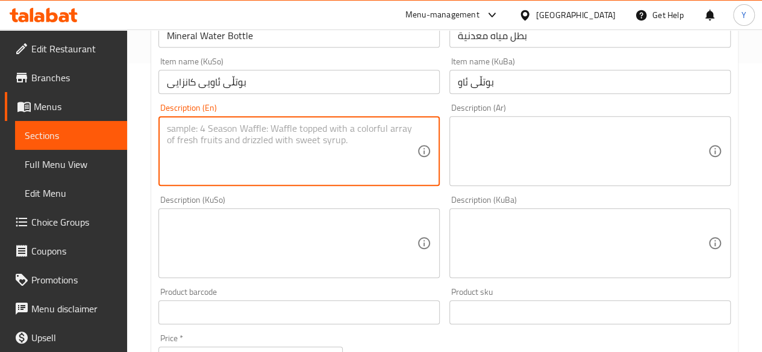
click at [243, 155] on textarea at bounding box center [292, 151] width 250 height 57
type textarea "ى"
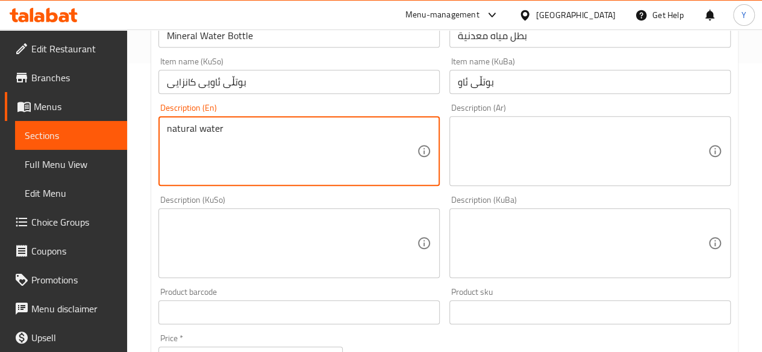
type textarea "natural water"
click at [532, 137] on textarea at bounding box center [583, 151] width 250 height 57
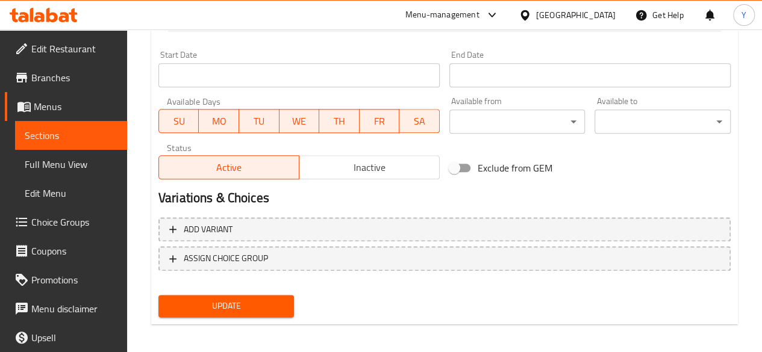
scroll to position [655, 0]
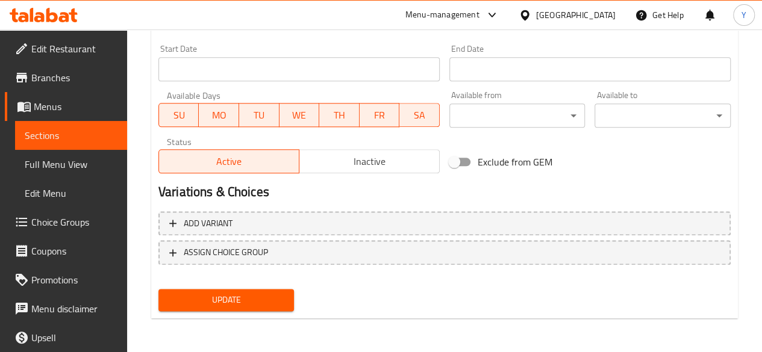
type textarea "مياه طبيعية"
click at [245, 298] on span "Update" at bounding box center [226, 300] width 117 height 15
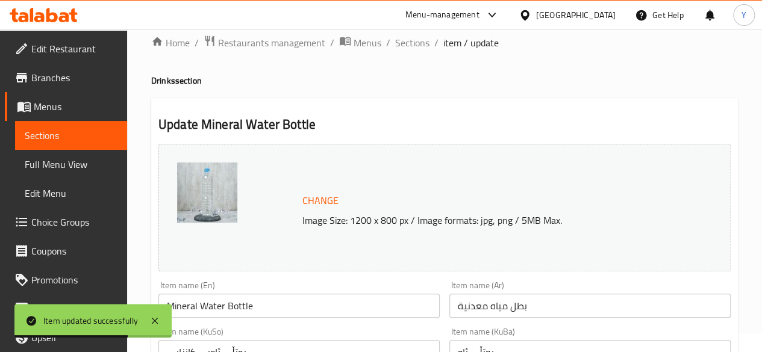
scroll to position [0, 0]
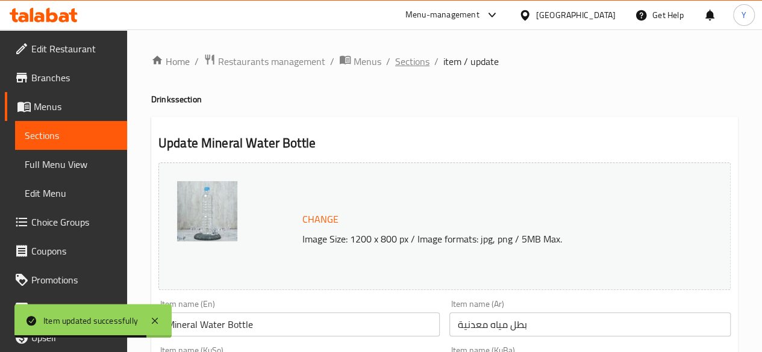
click at [420, 64] on span "Sections" at bounding box center [412, 61] width 34 height 14
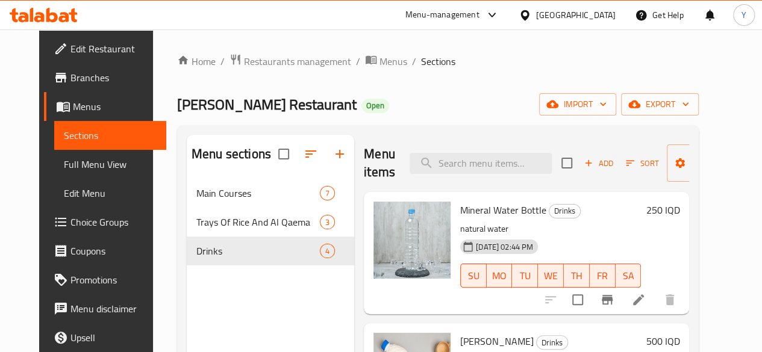
scroll to position [222, 0]
